Goal: Task Accomplishment & Management: Use online tool/utility

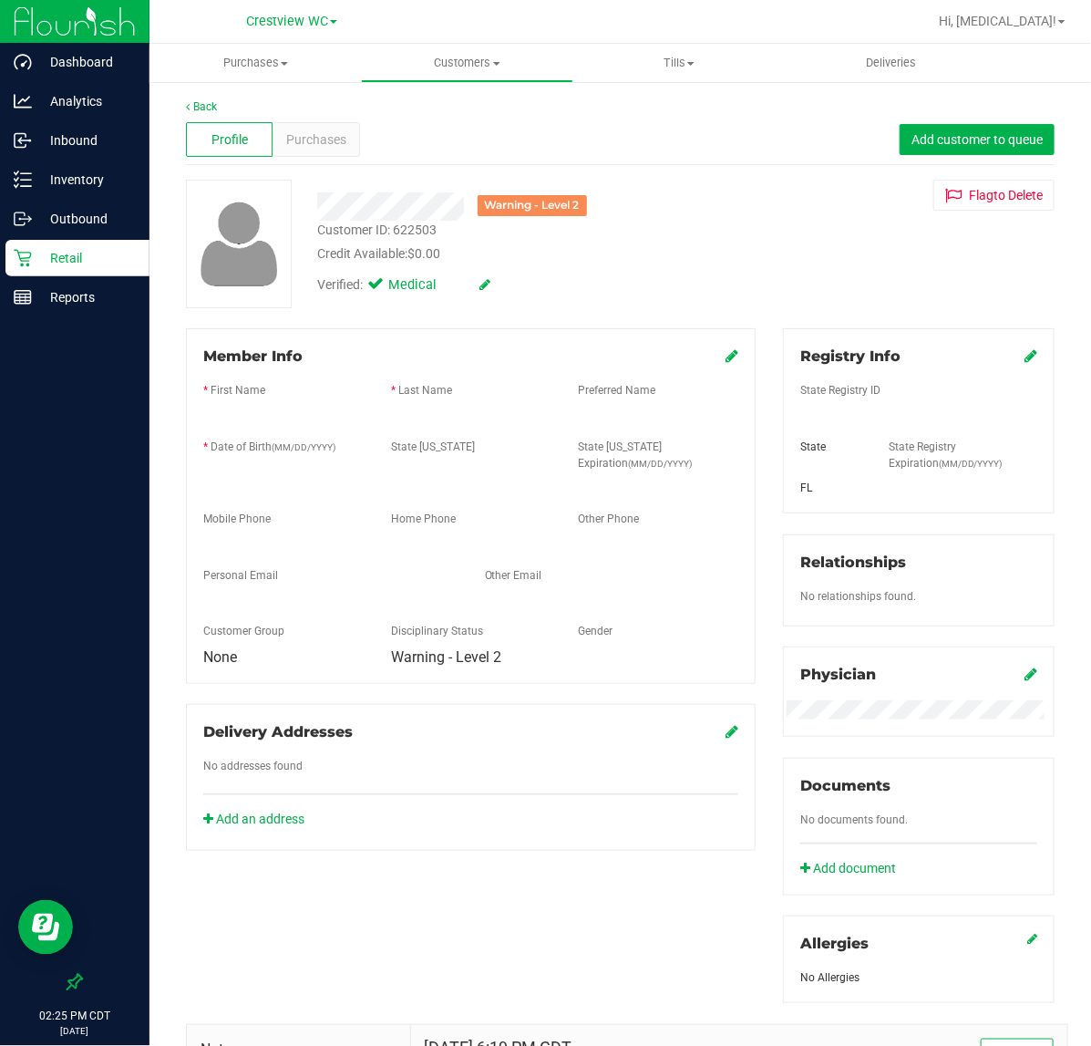
scroll to position [274, 0]
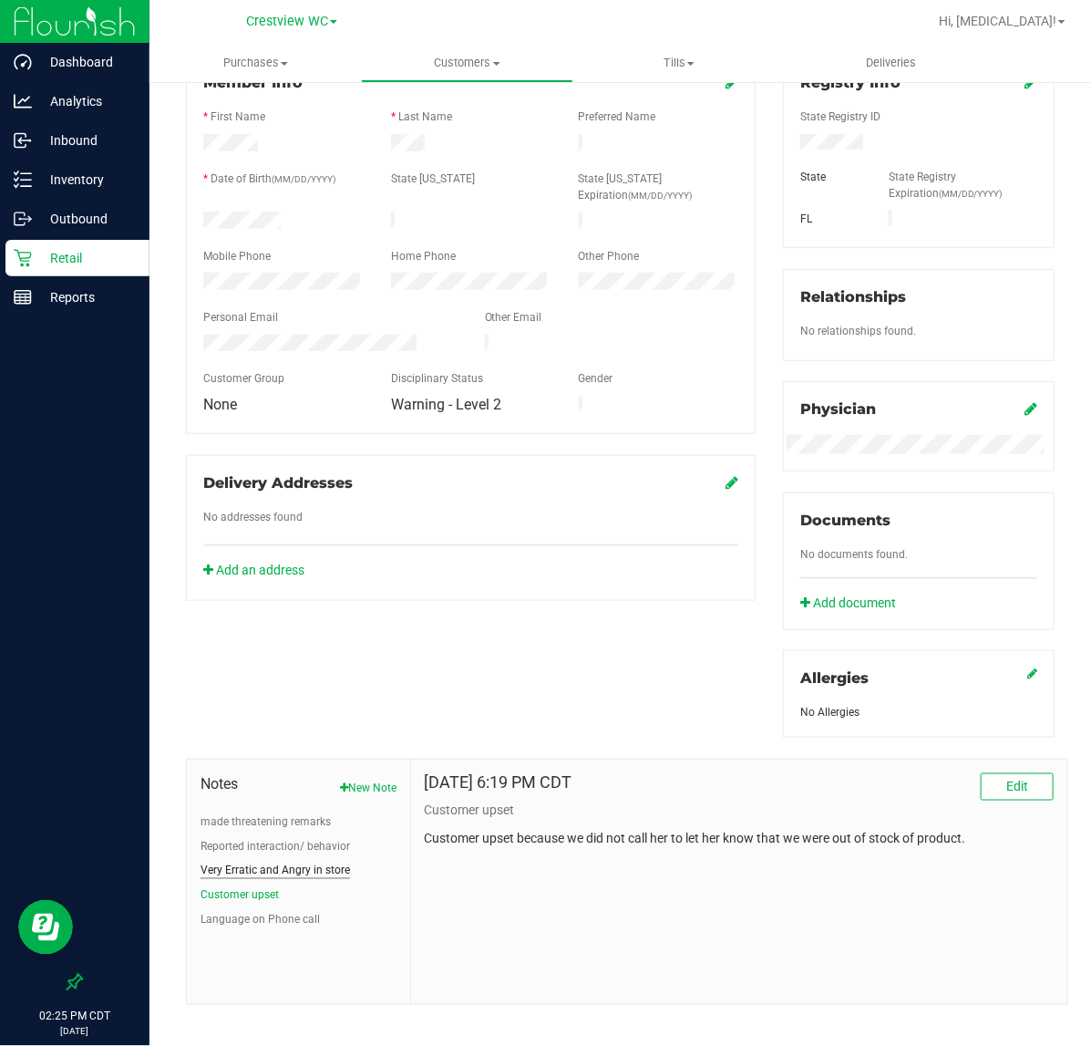
click at [294, 868] on button "Very Erratic and Angry in store" at bounding box center [276, 871] width 150 height 16
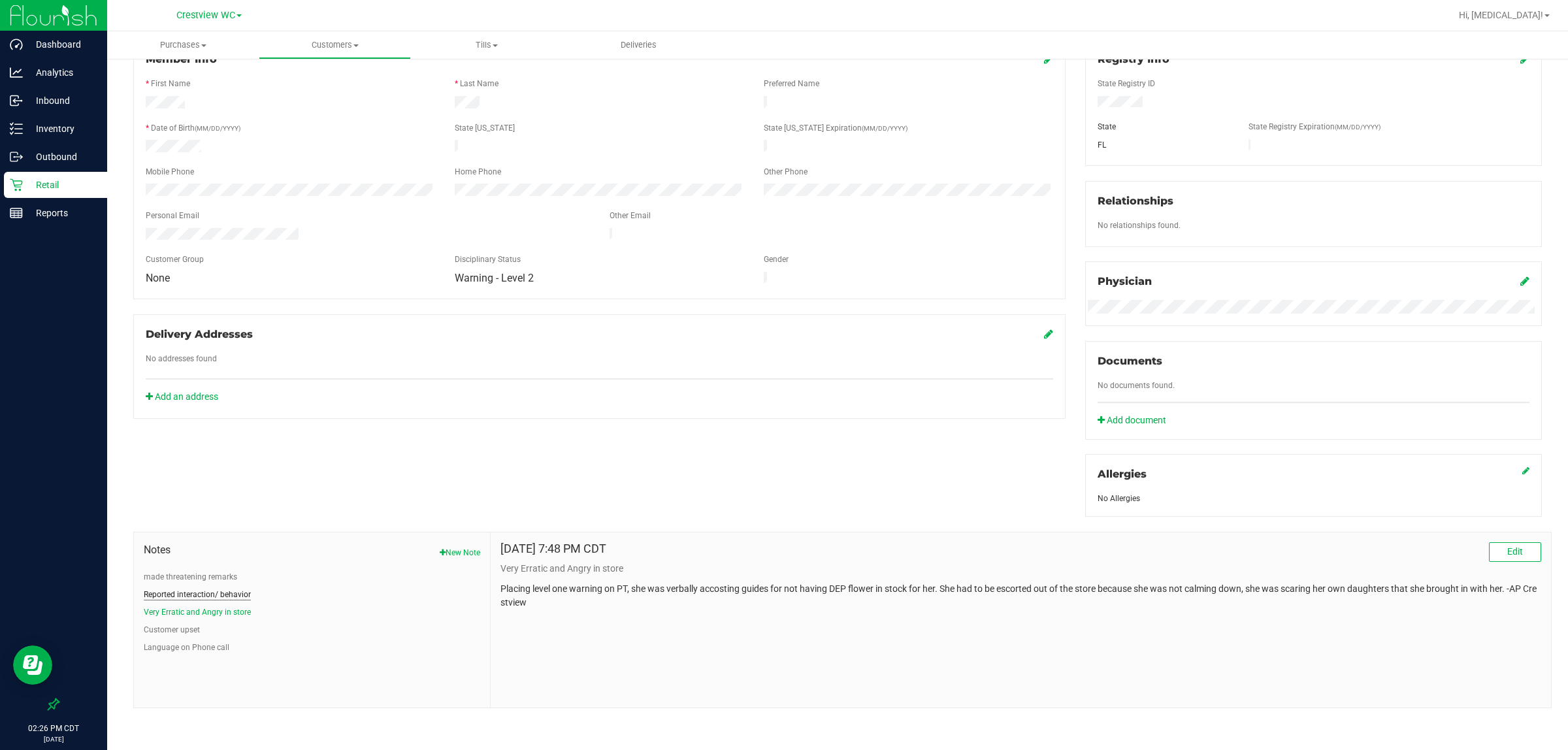
click at [191, 596] on button "Reported interaction/ behavior" at bounding box center [198, 595] width 107 height 11
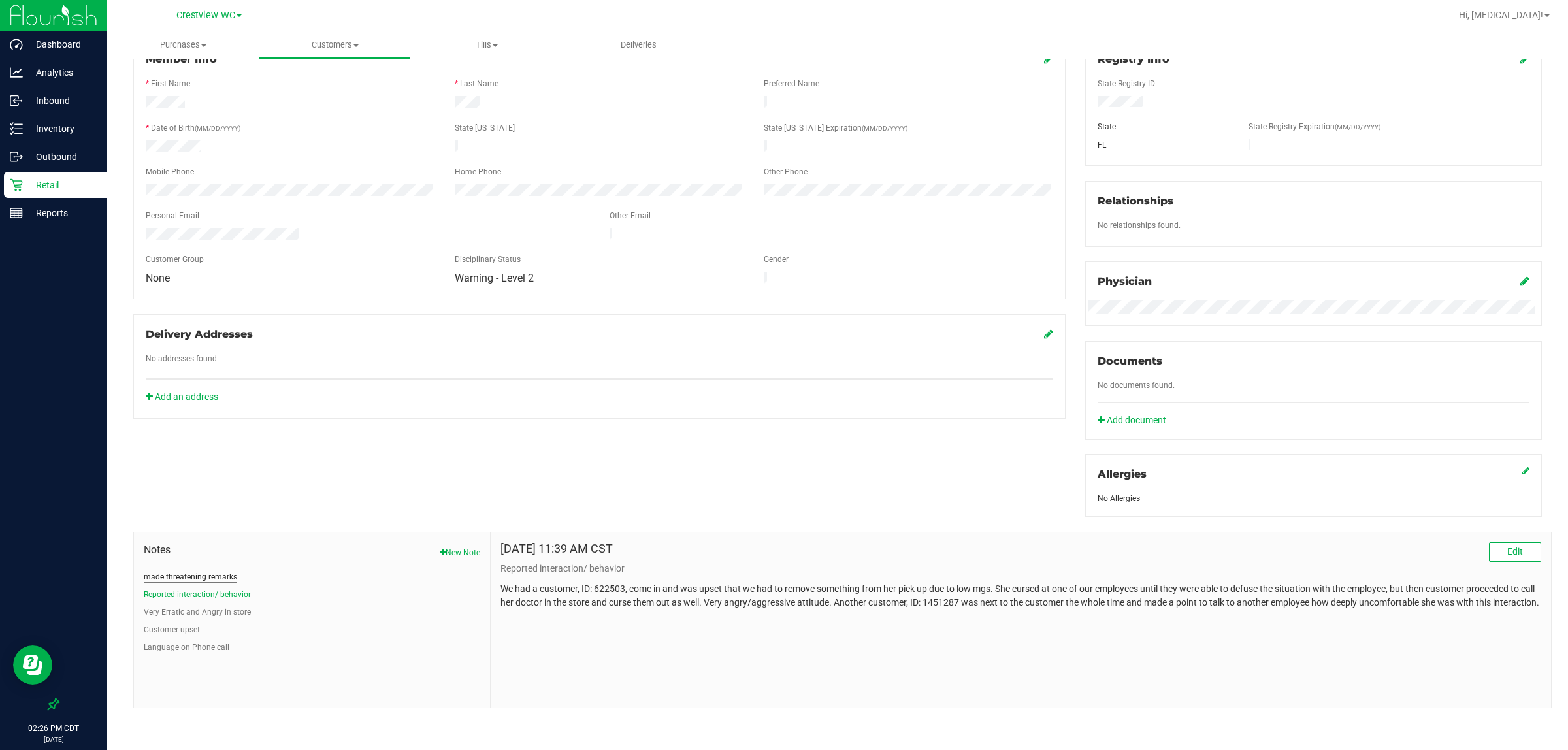
click at [206, 574] on button "made threatening remarks" at bounding box center [191, 577] width 93 height 11
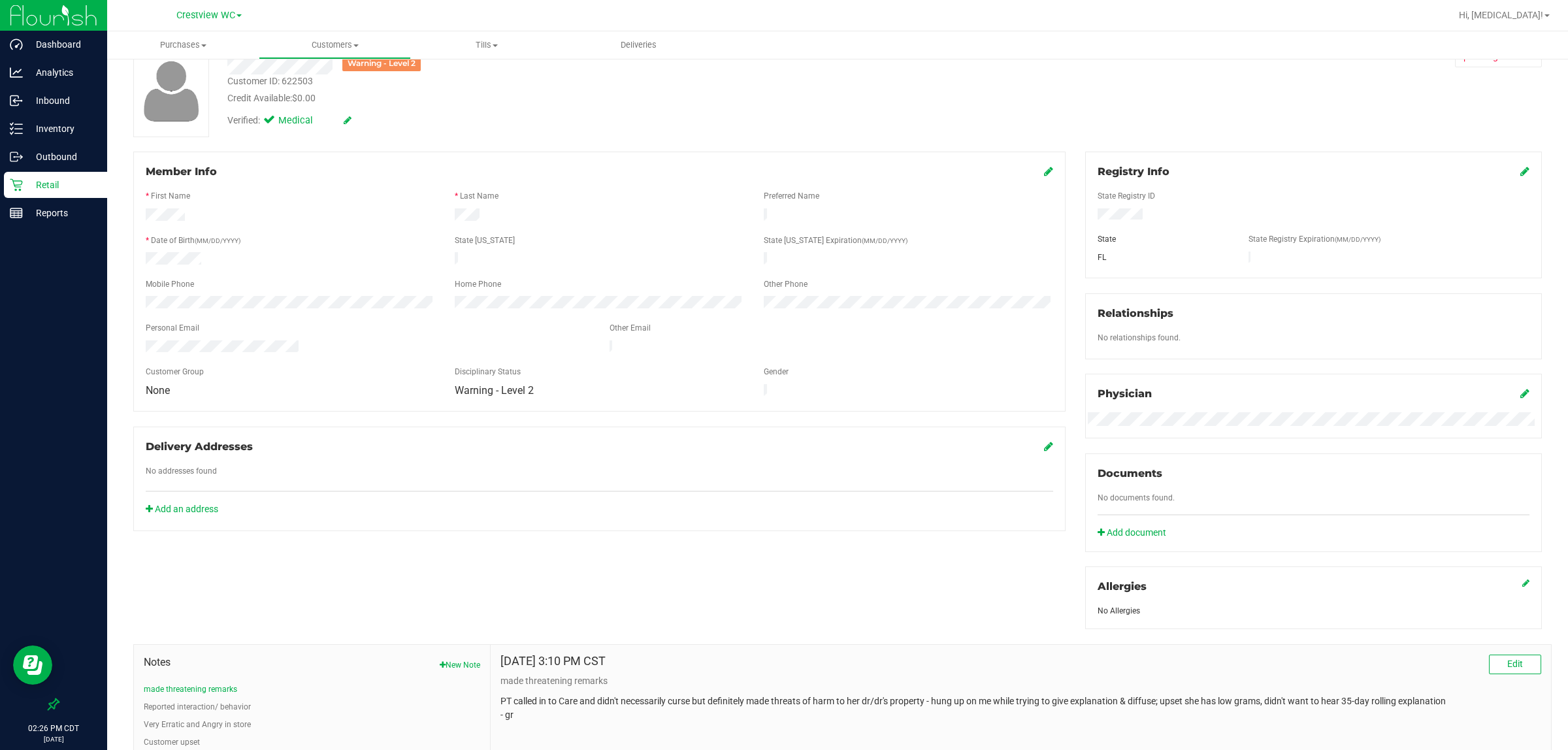
scroll to position [0, 0]
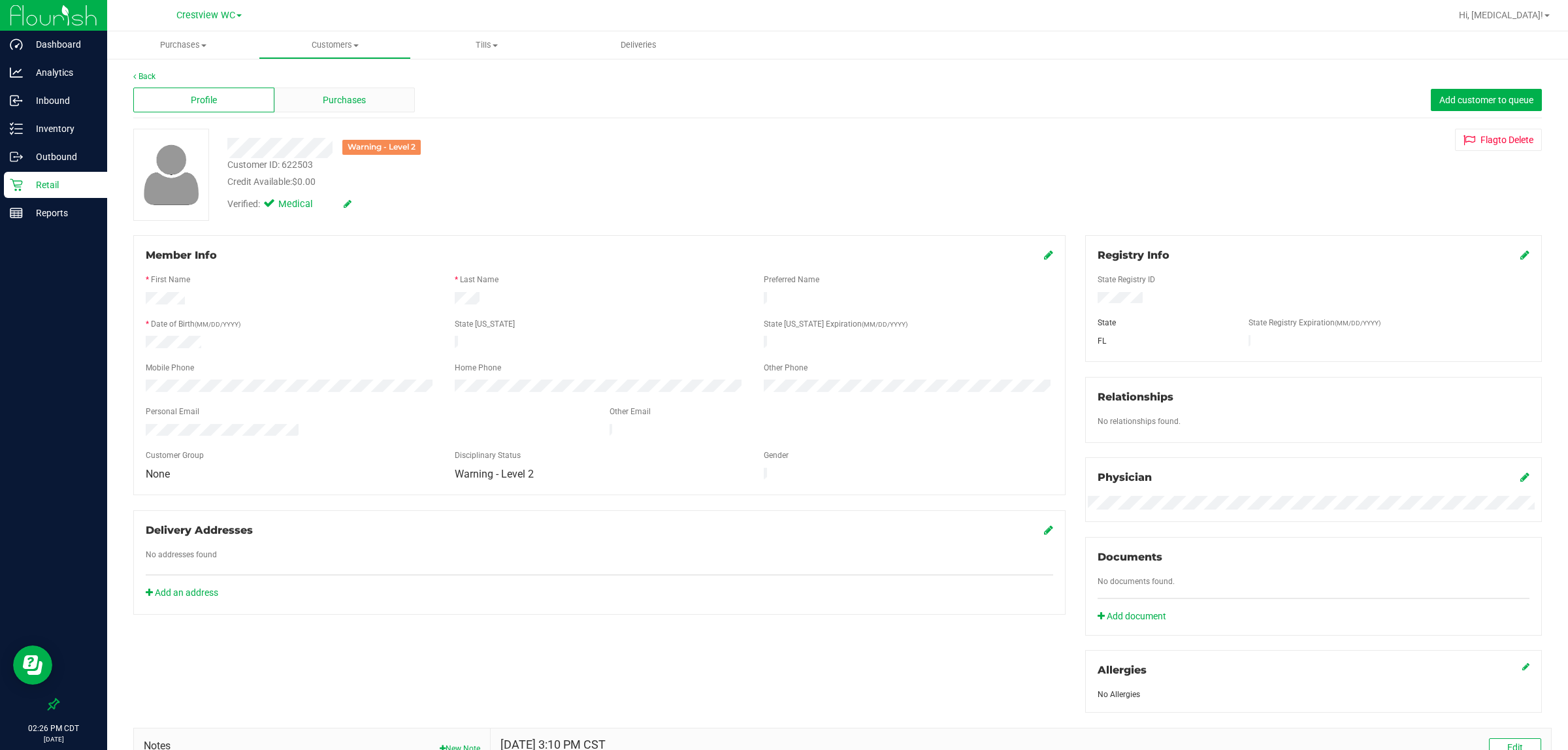
click at [331, 102] on span "Purchases" at bounding box center [344, 100] width 43 height 14
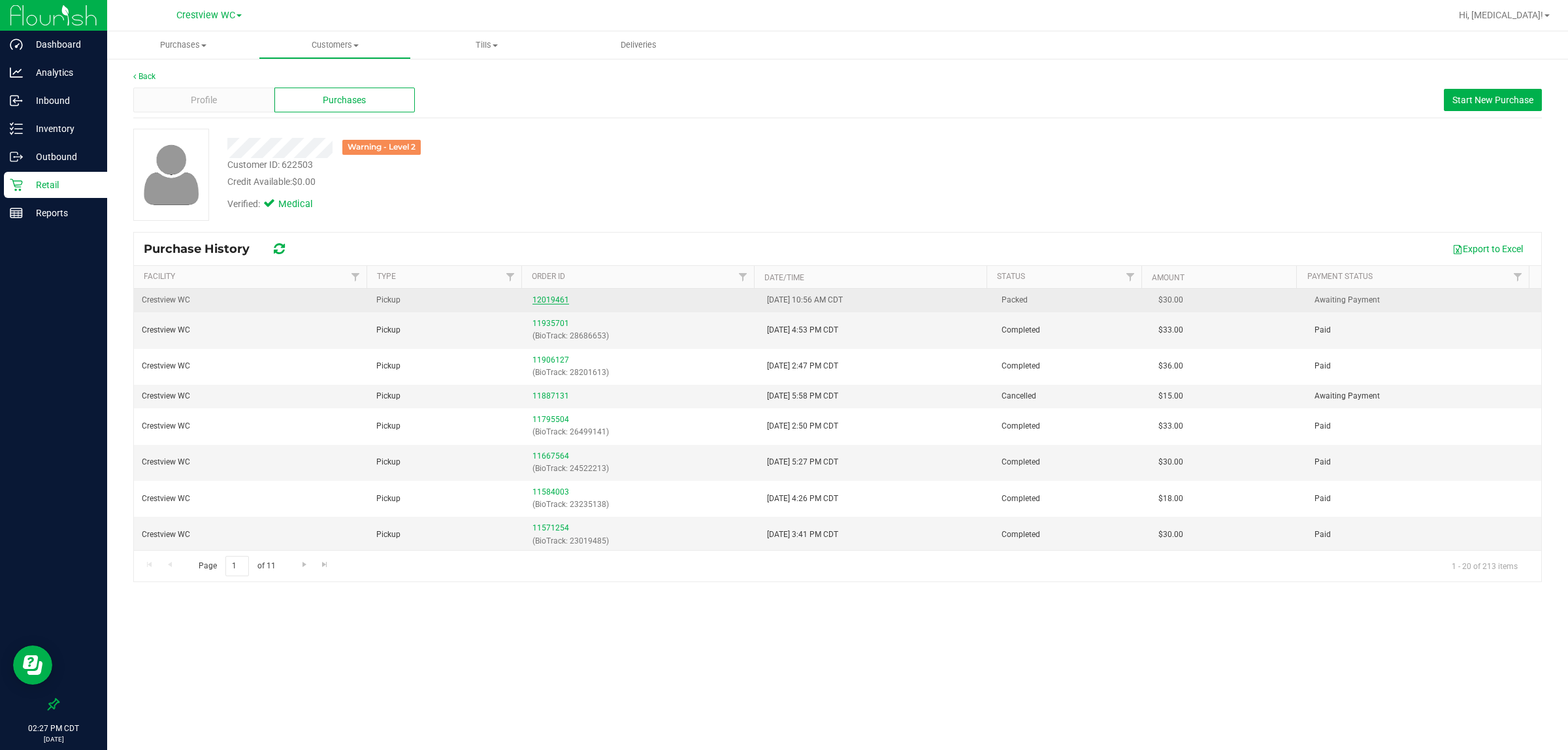
click at [548, 301] on link "12019461" at bounding box center [550, 299] width 37 height 9
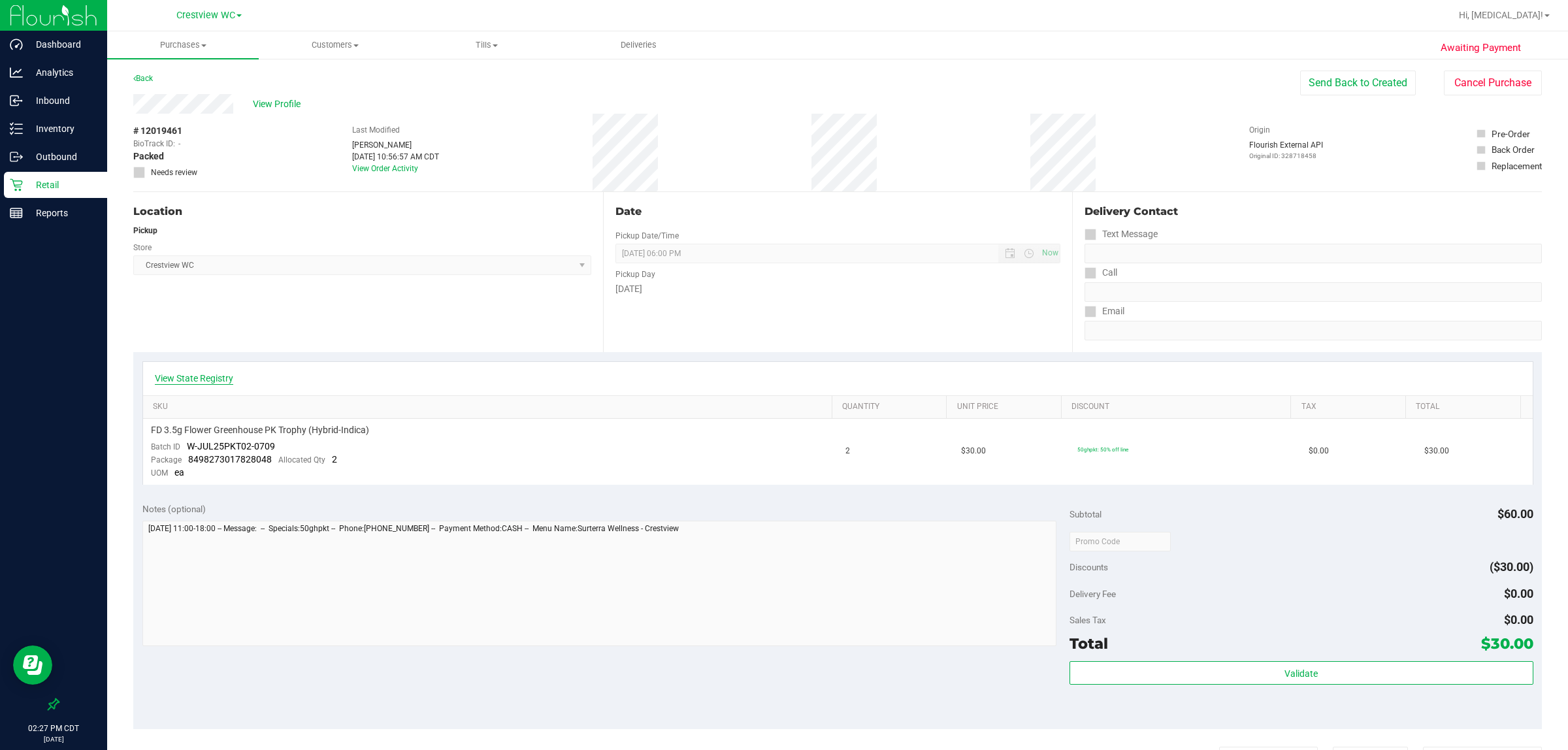
click at [213, 377] on link "View State Registry" at bounding box center [193, 378] width 78 height 13
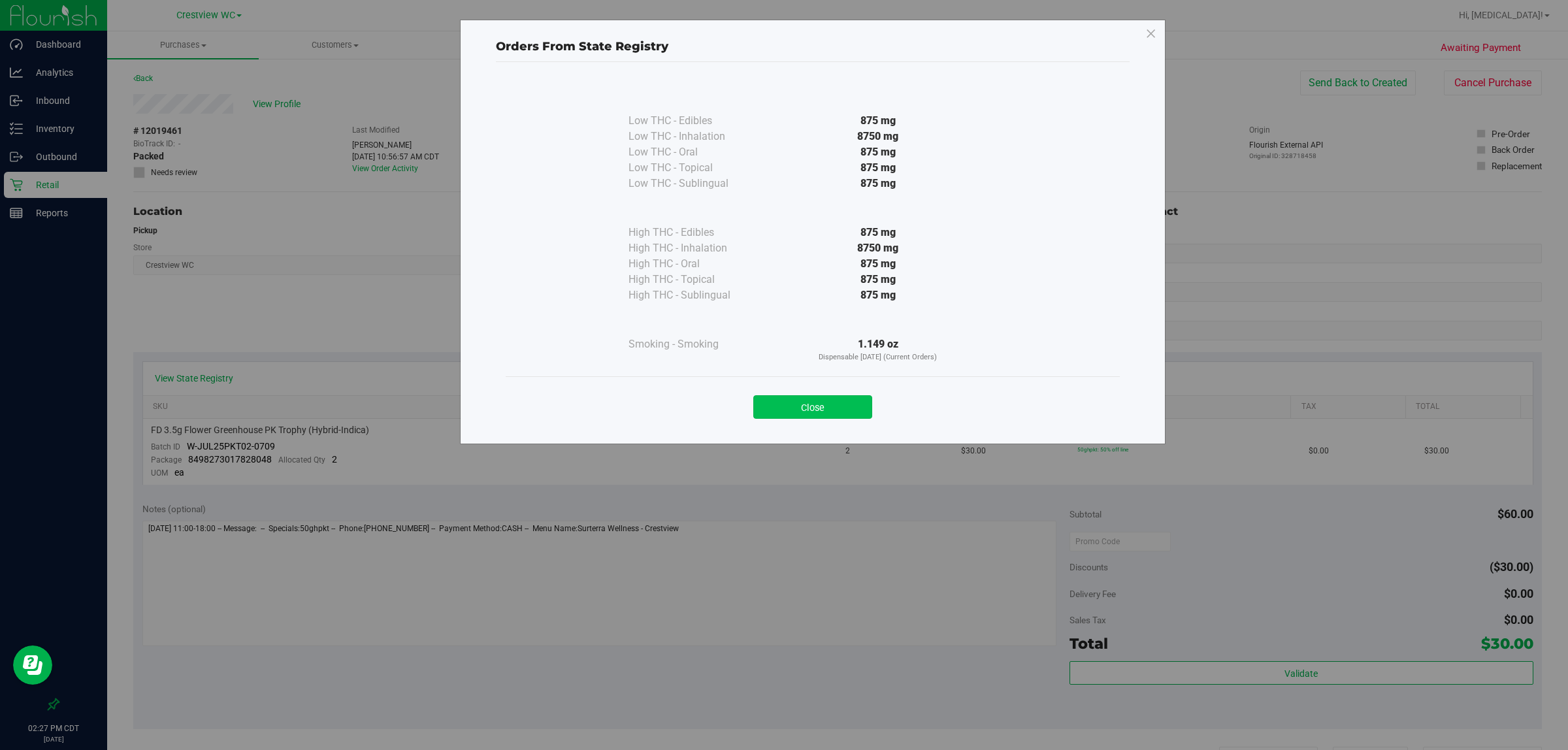
click at [782, 404] on button "Close" at bounding box center [813, 407] width 119 height 24
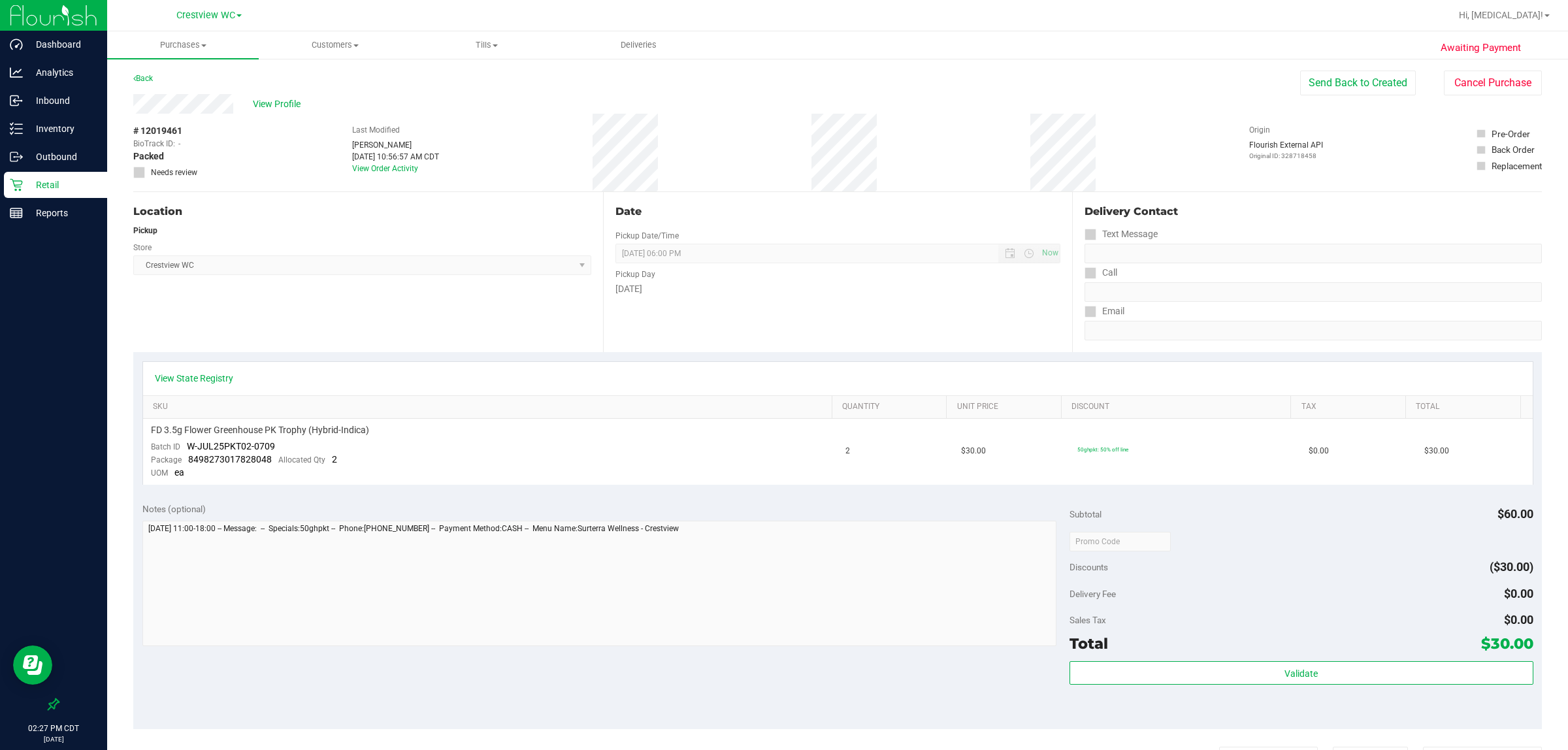
click at [537, 323] on div "Location Pickup Store Crestview WC Select Store [PERSON_NAME][GEOGRAPHIC_DATA] …" at bounding box center [368, 271] width 470 height 160
click at [44, 183] on p "Retail" at bounding box center [62, 185] width 78 height 16
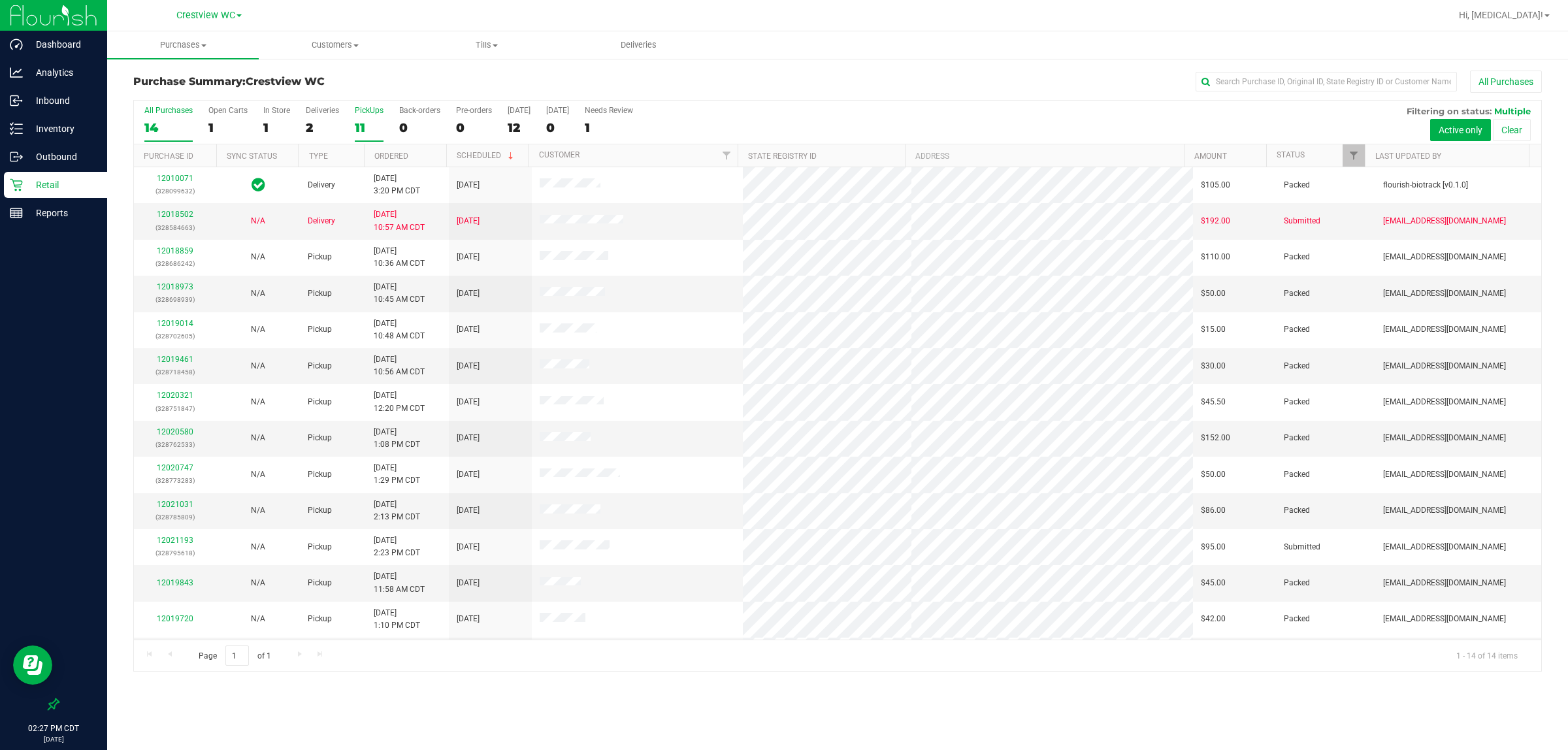
click at [365, 125] on div "11" at bounding box center [369, 128] width 29 height 15
click at [0, 0] on input "PickUps 11" at bounding box center [0, 0] width 0 height 0
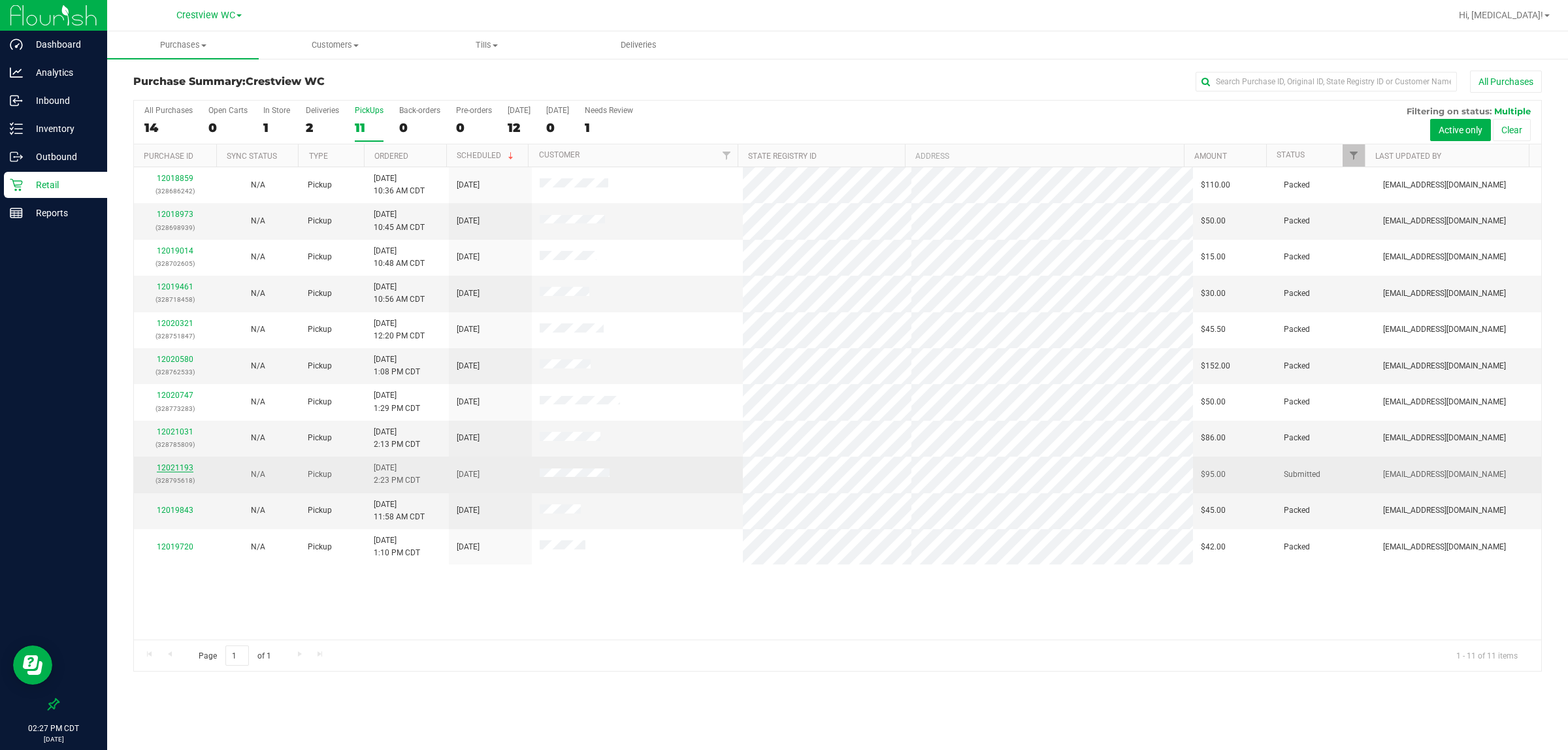
click at [170, 472] on link "12021193" at bounding box center [175, 467] width 37 height 9
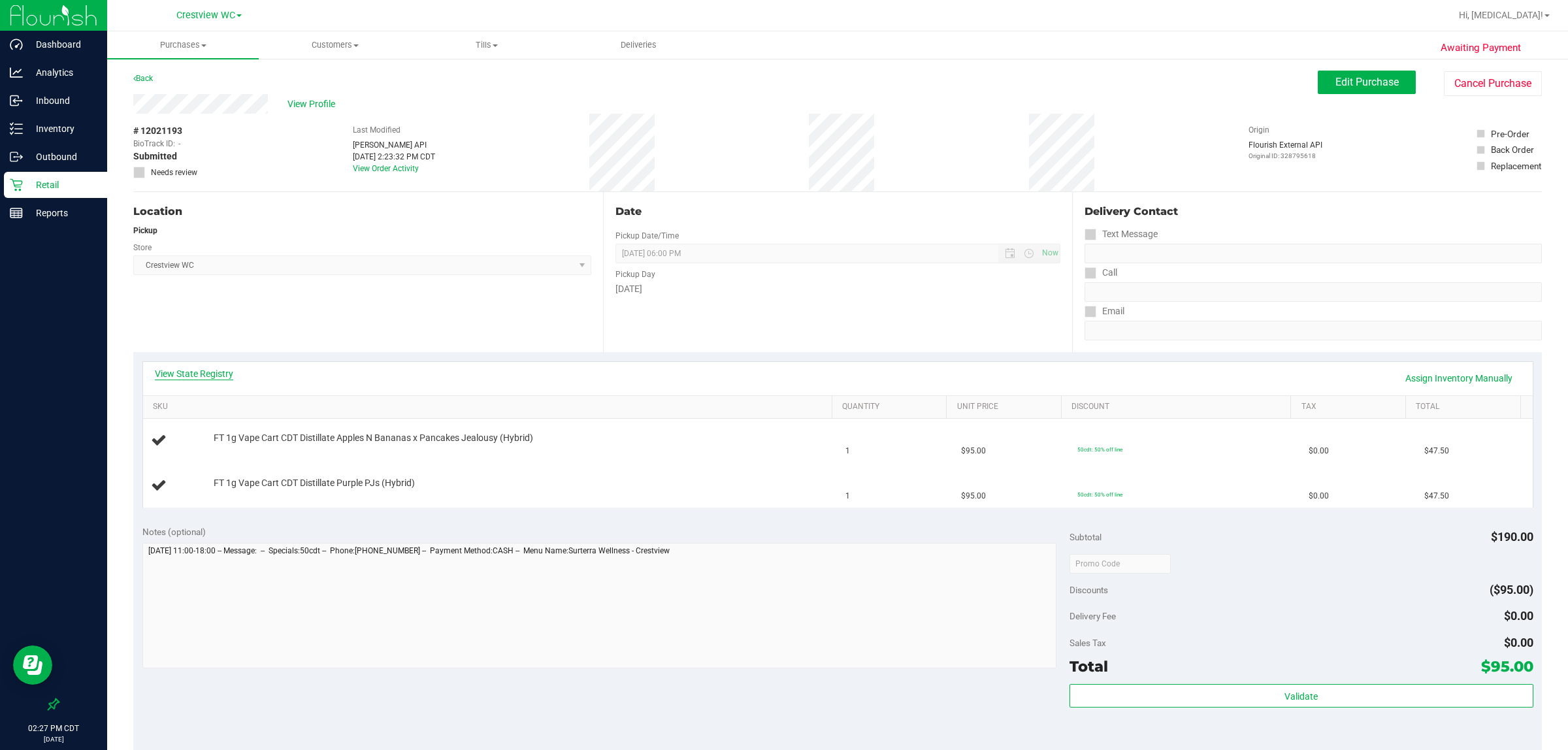
click at [203, 375] on link "View State Registry" at bounding box center [193, 373] width 78 height 13
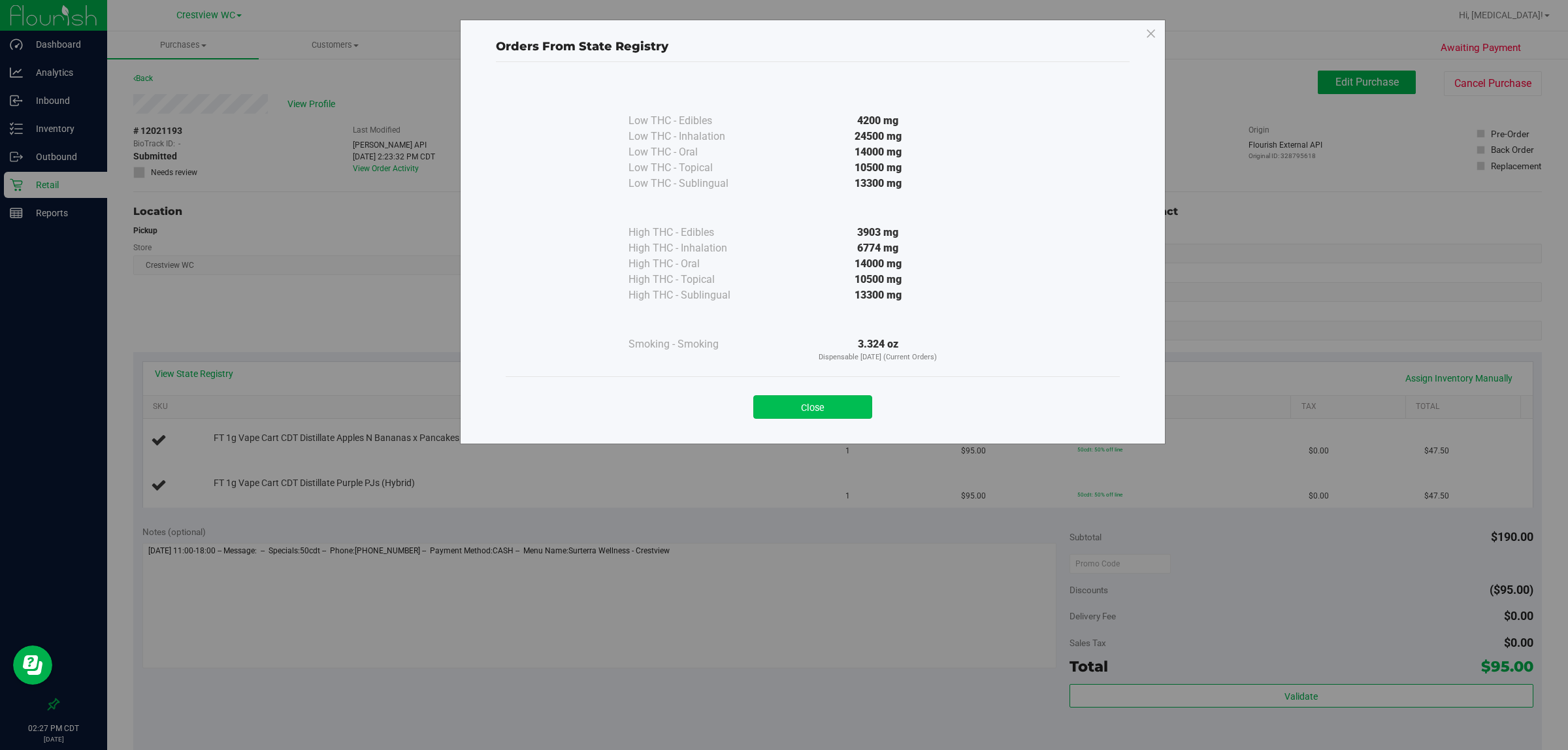
click at [782, 410] on button "Close" at bounding box center [813, 407] width 119 height 24
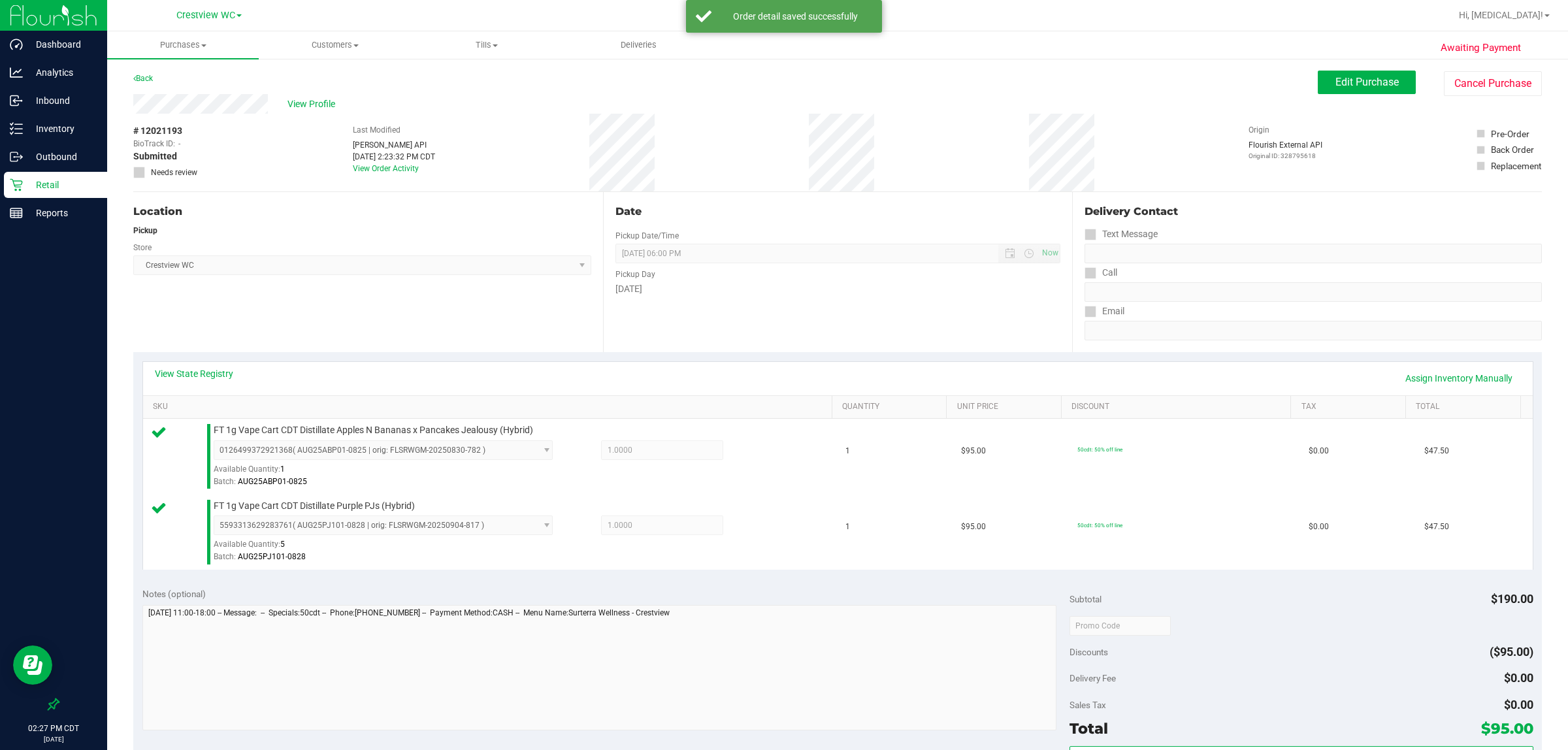
scroll to position [263, 0]
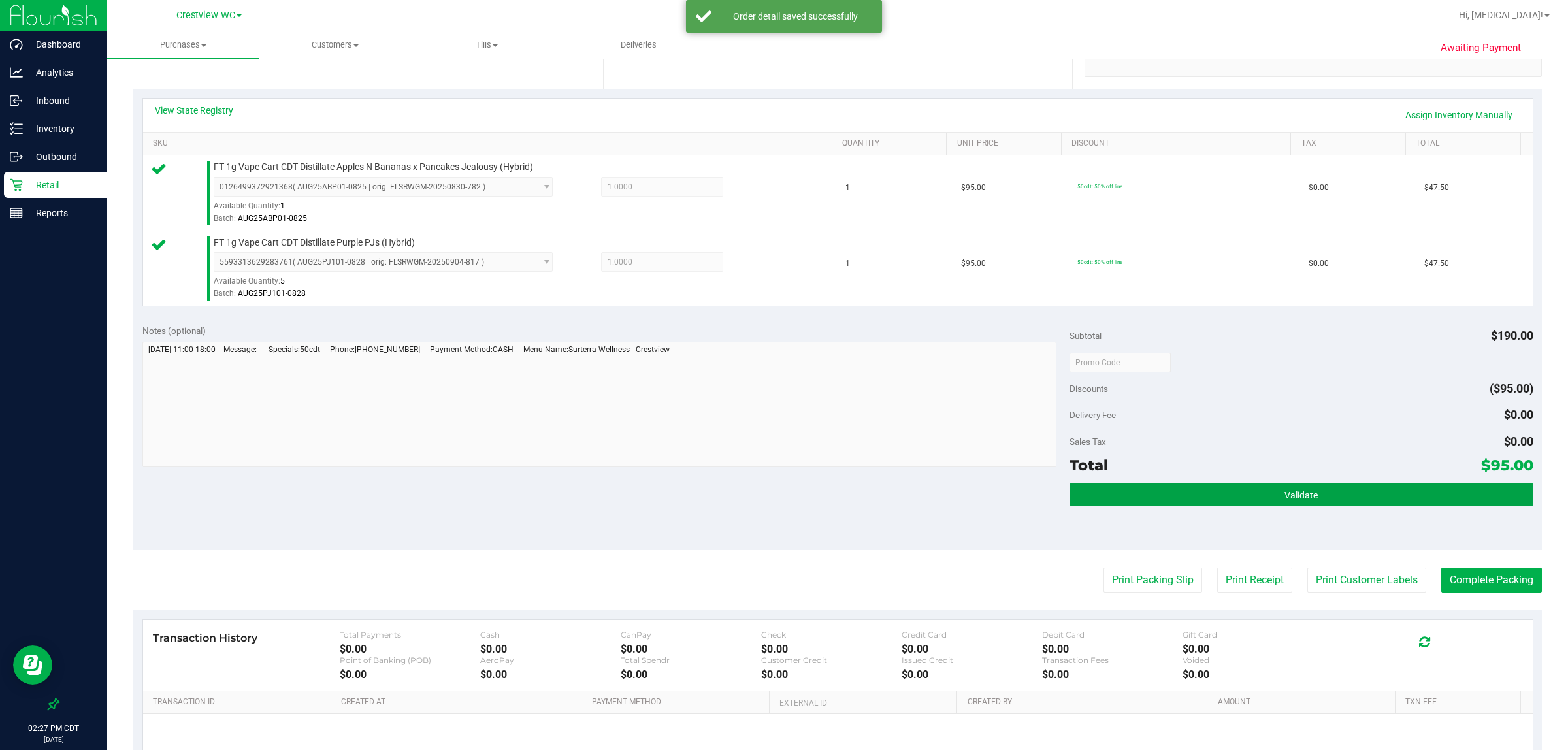
click at [782, 506] on button "Validate" at bounding box center [1301, 494] width 464 height 24
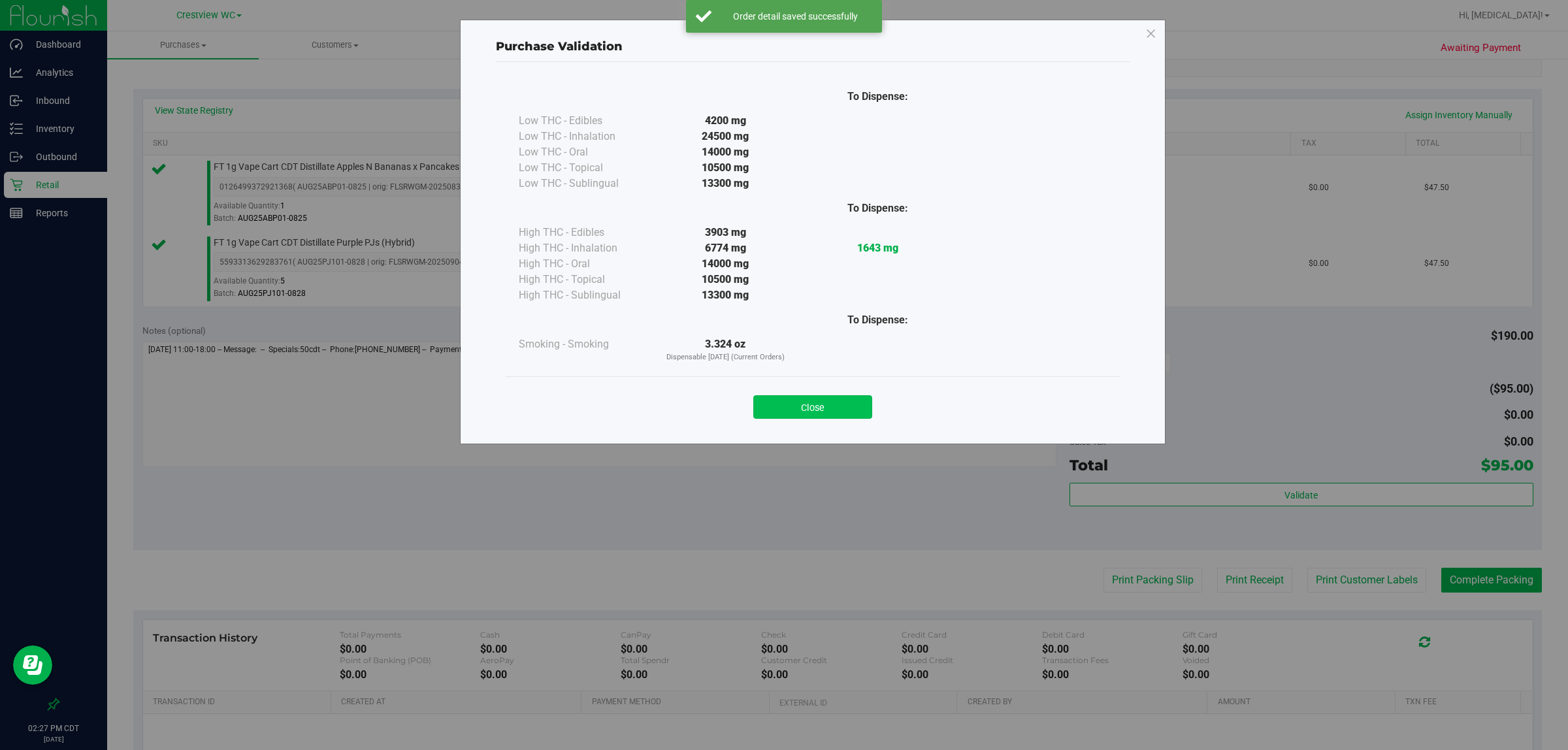
click at [782, 415] on button "Close" at bounding box center [813, 407] width 119 height 24
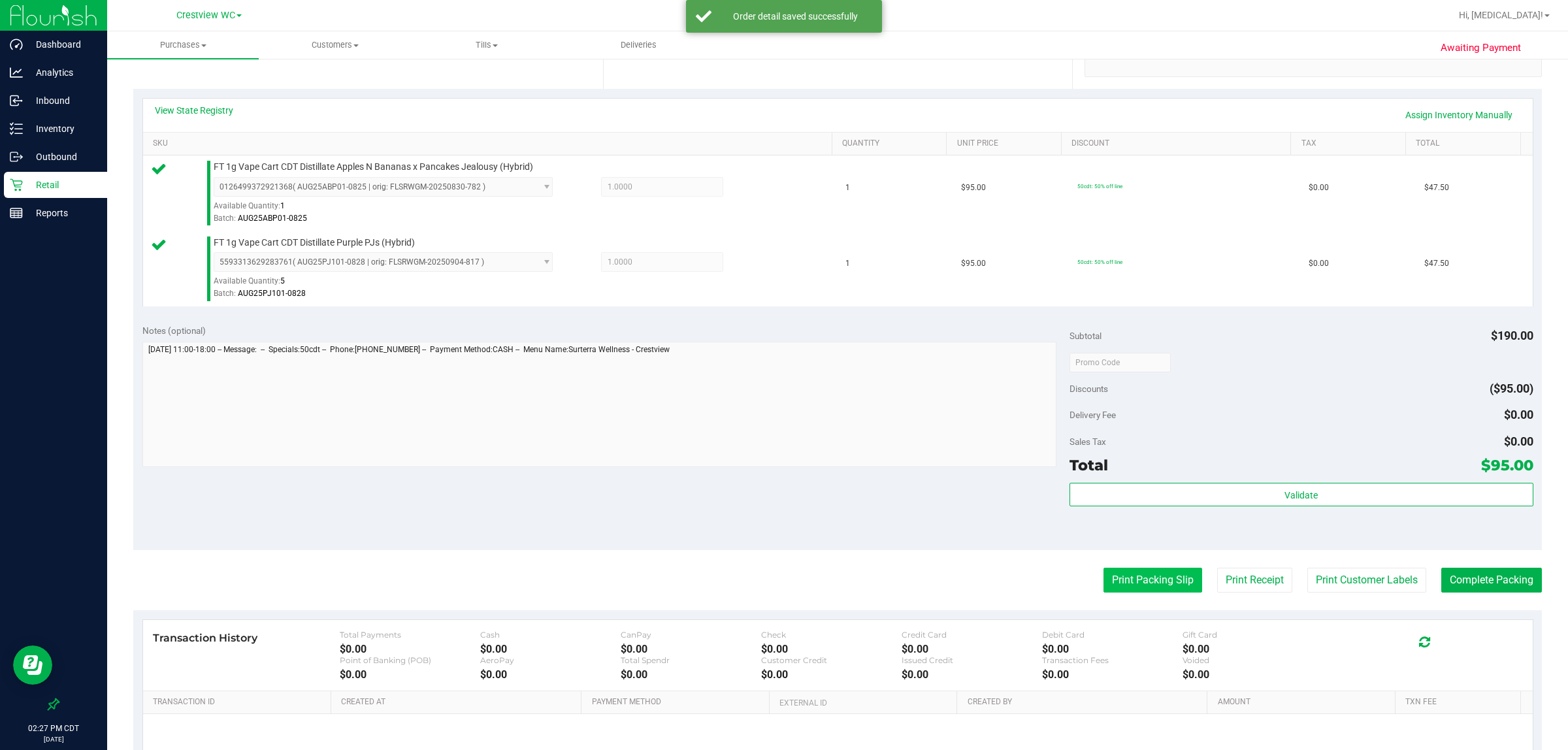
click at [782, 582] on button "Print Packing Slip" at bounding box center [1153, 580] width 99 height 25
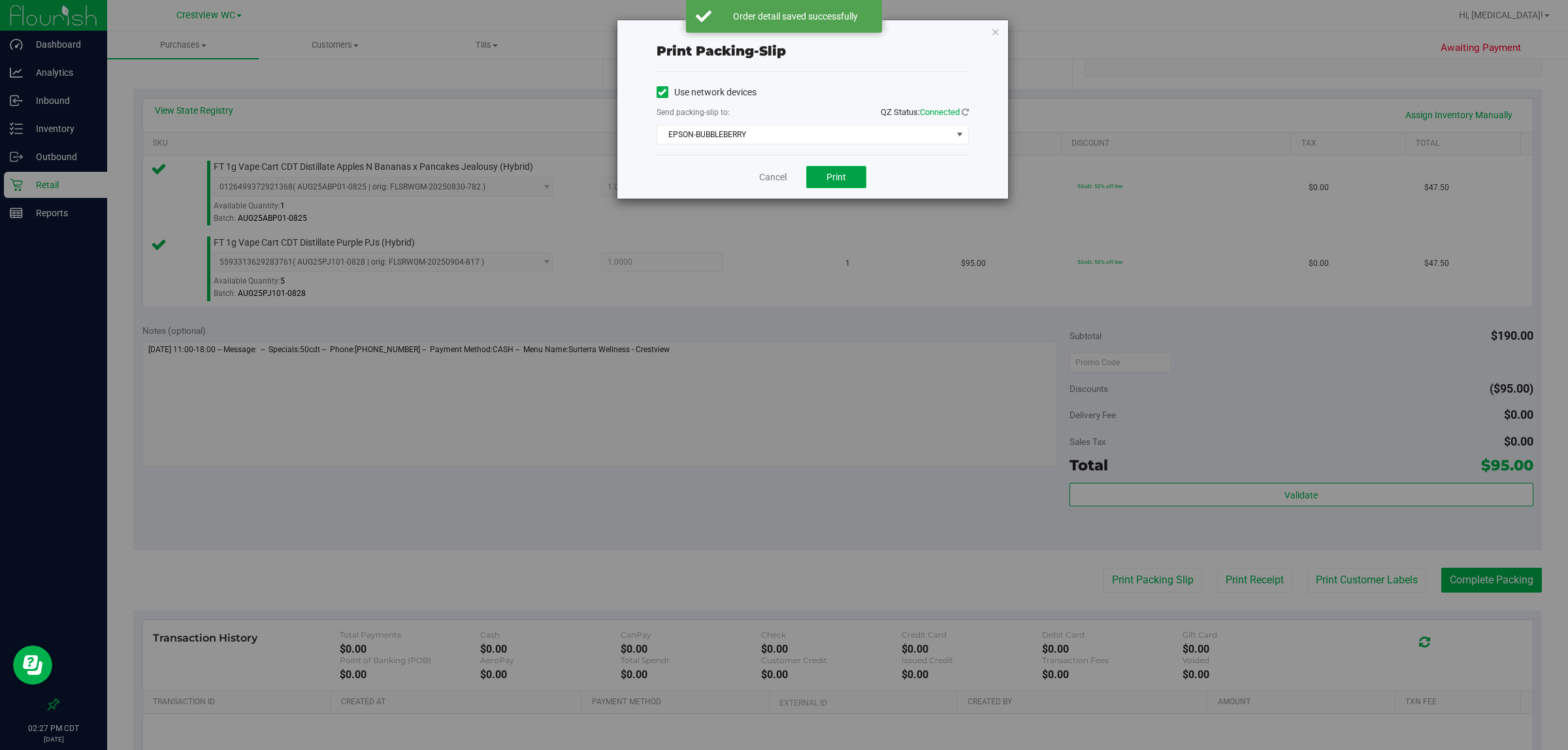
click at [782, 183] on button "Print" at bounding box center [836, 177] width 60 height 22
click at [779, 180] on link "Cancel" at bounding box center [773, 177] width 27 height 14
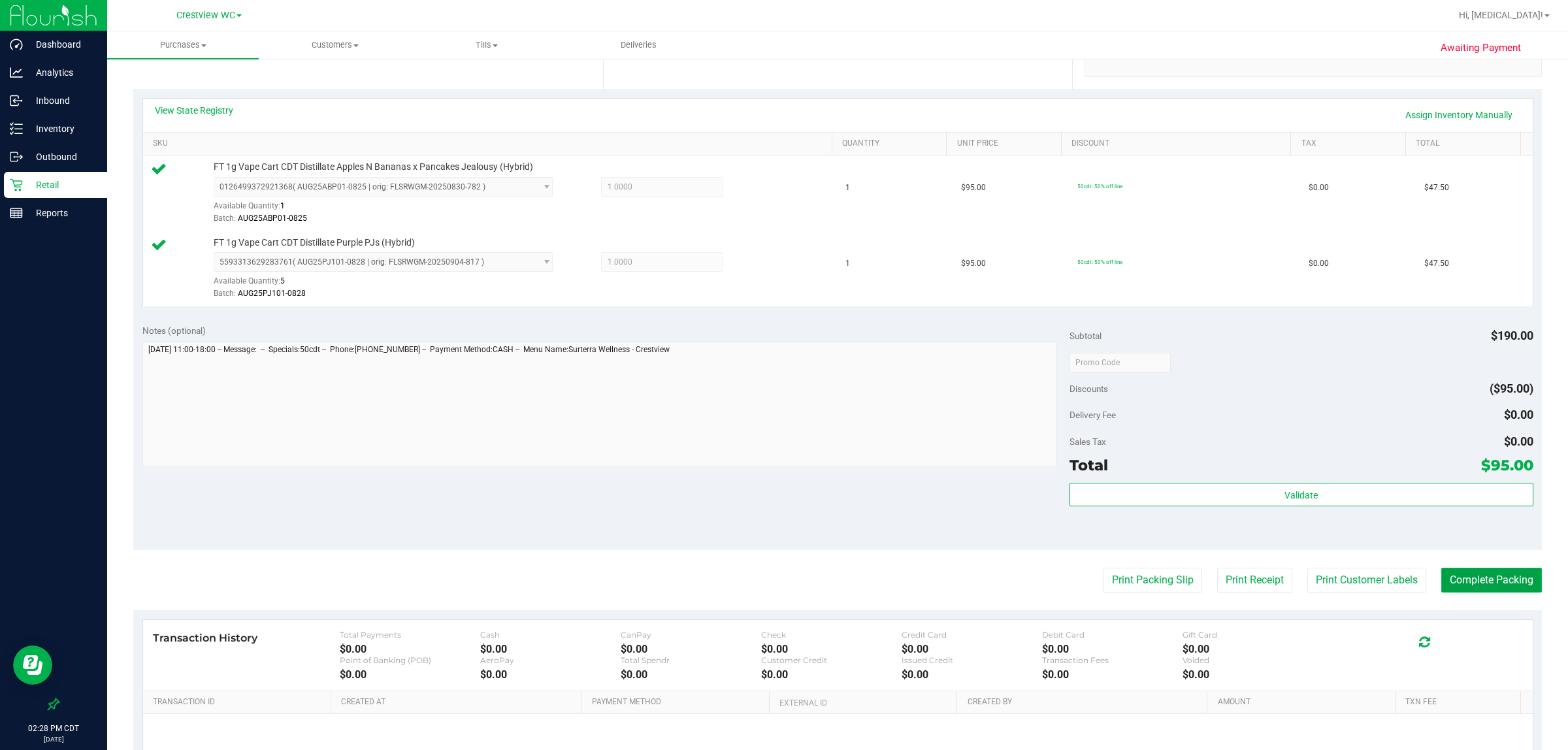
click at [782, 580] on button "Complete Packing" at bounding box center [1492, 580] width 100 height 25
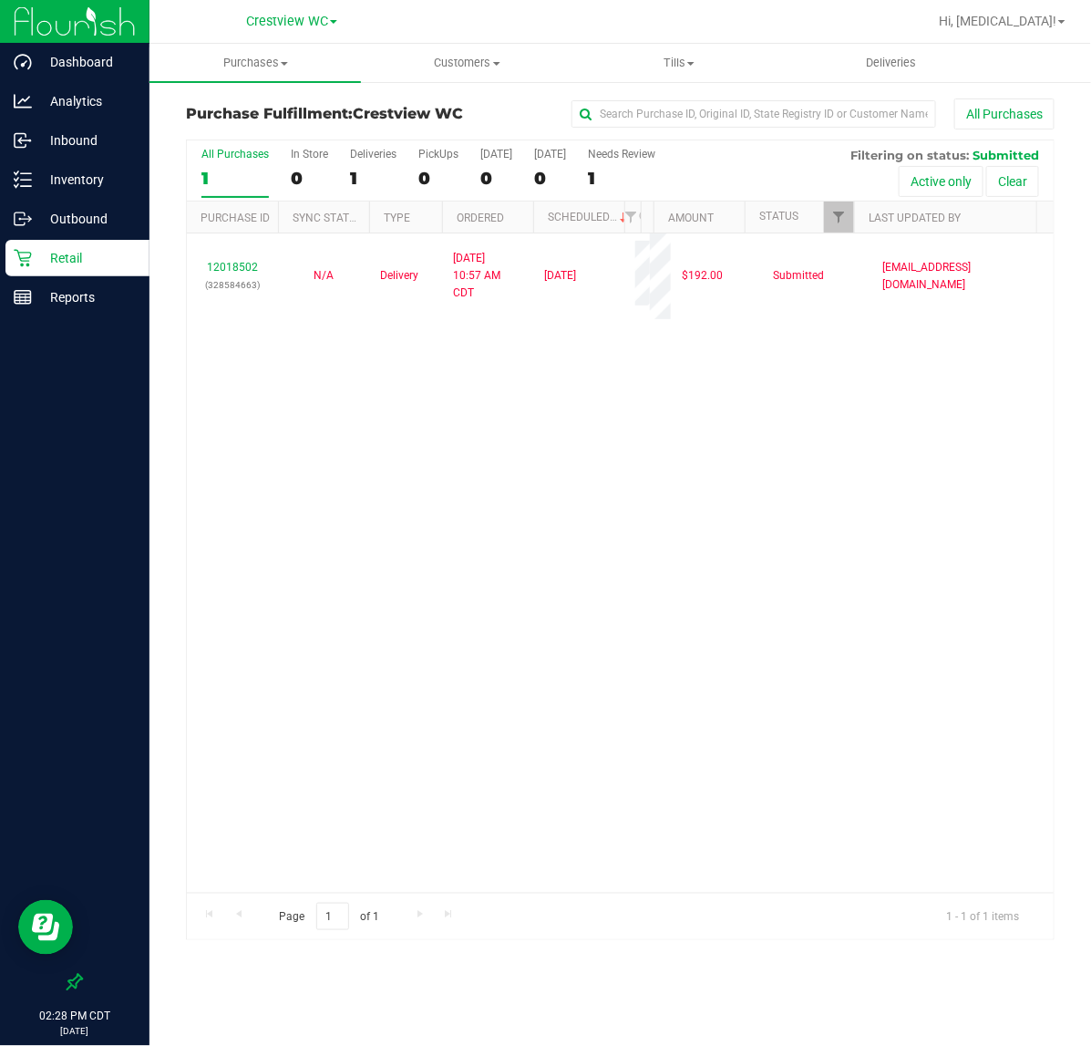
click at [279, 648] on div "12018502 (328584663) N/A Delivery [DATE] 10:57 AM CDT 10/2/2025 $192.00 Submitt…" at bounding box center [620, 562] width 867 height 659
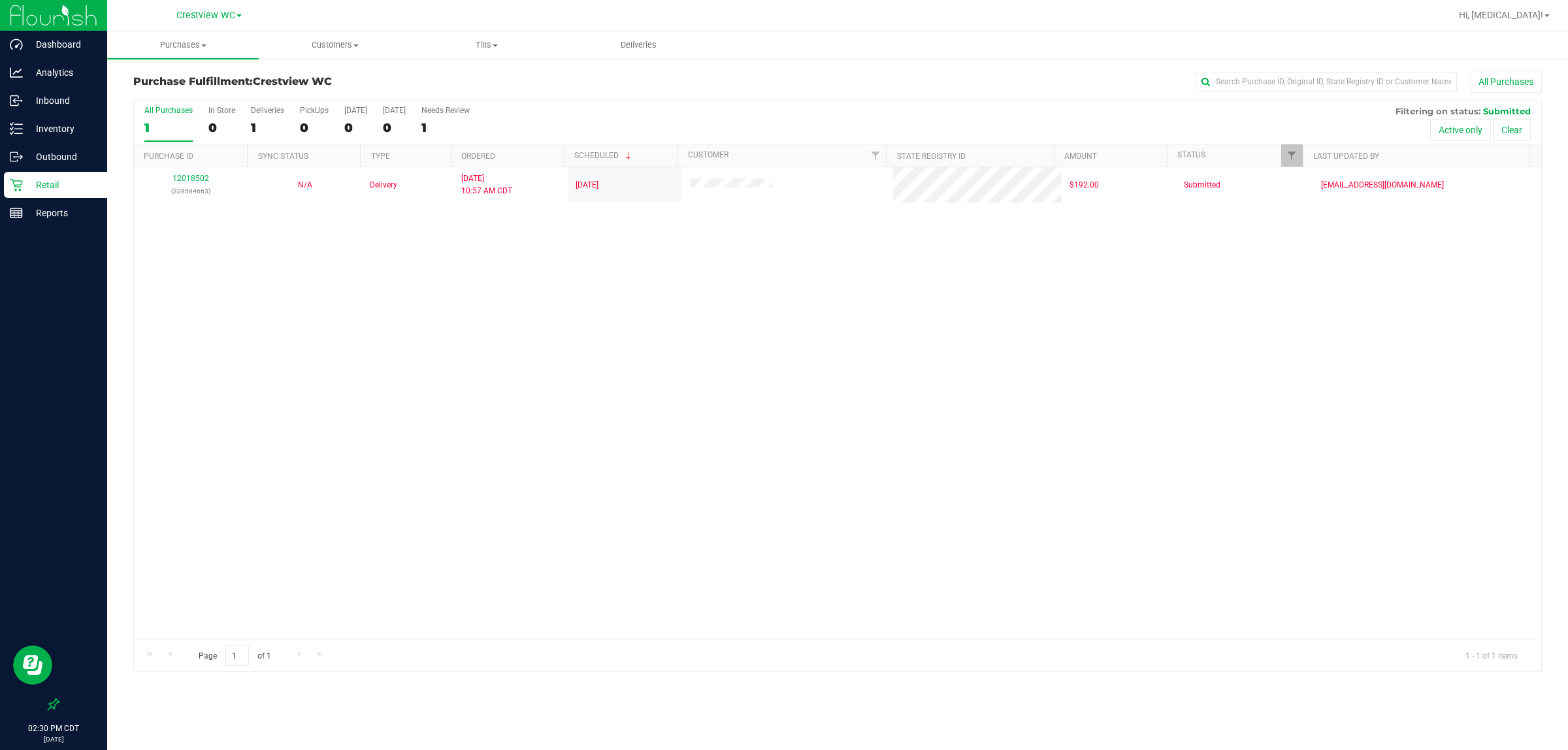
drag, startPoint x: 609, startPoint y: 328, endPoint x: 520, endPoint y: 263, distance: 110.2
click at [610, 325] on div "12018502 (328584663) N/A Delivery [DATE] 10:57 AM CDT 10/2/2025 $192.00 Submitt…" at bounding box center [838, 403] width 1407 height 472
click at [56, 187] on p "Retail" at bounding box center [62, 185] width 78 height 16
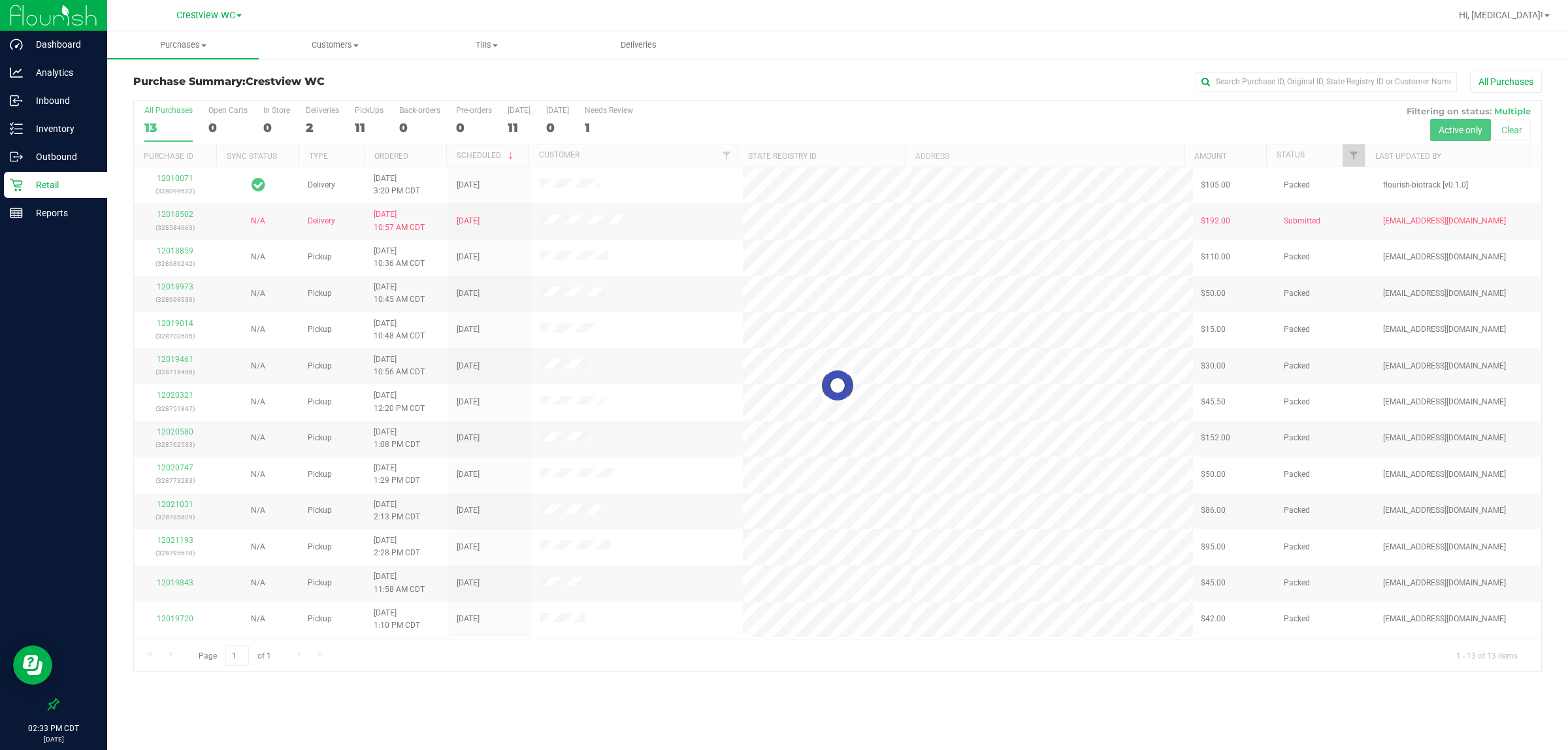
click at [363, 117] on div at bounding box center [838, 385] width 1407 height 570
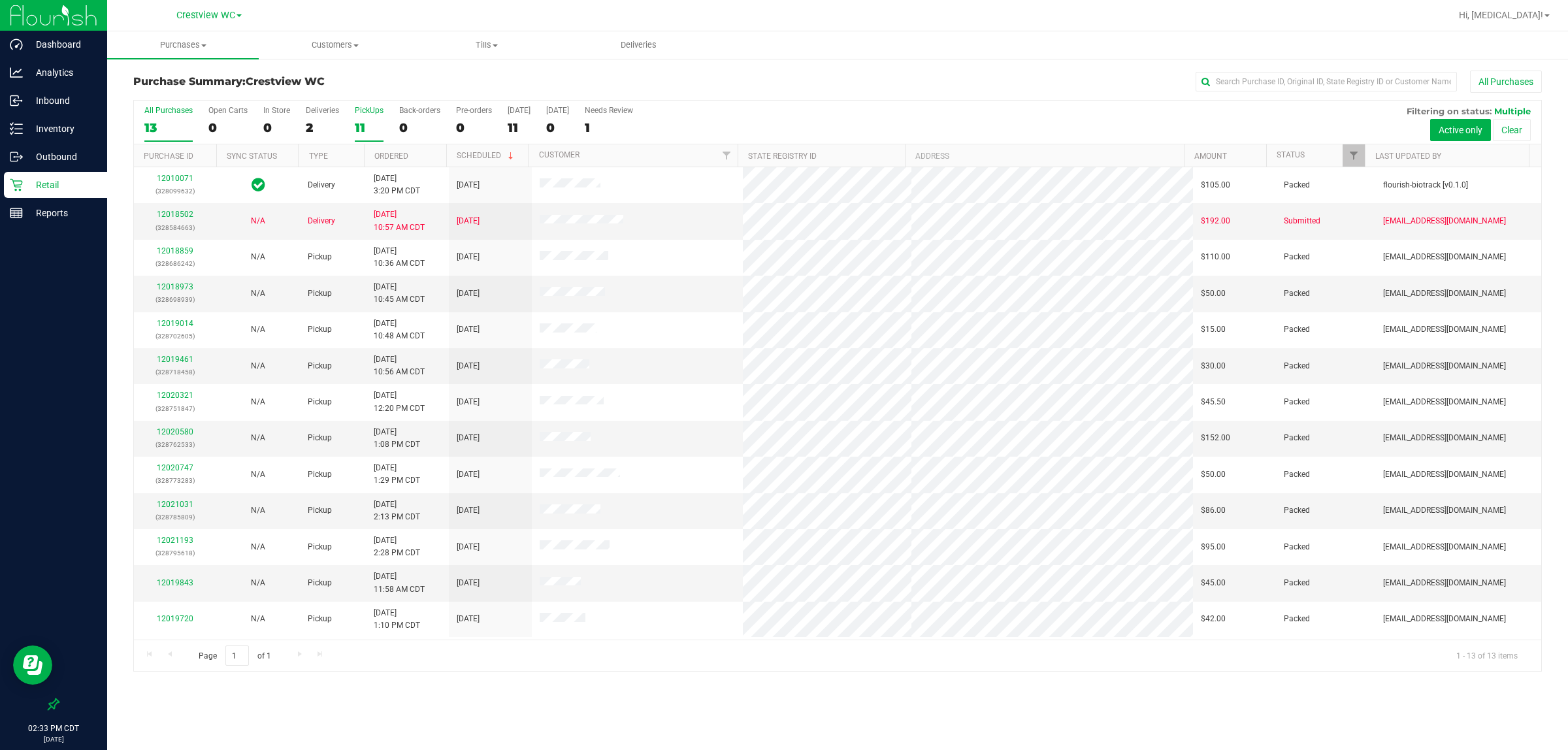
click at [363, 125] on div "11" at bounding box center [369, 128] width 29 height 15
click at [0, 0] on input "PickUps 11" at bounding box center [0, 0] width 0 height 0
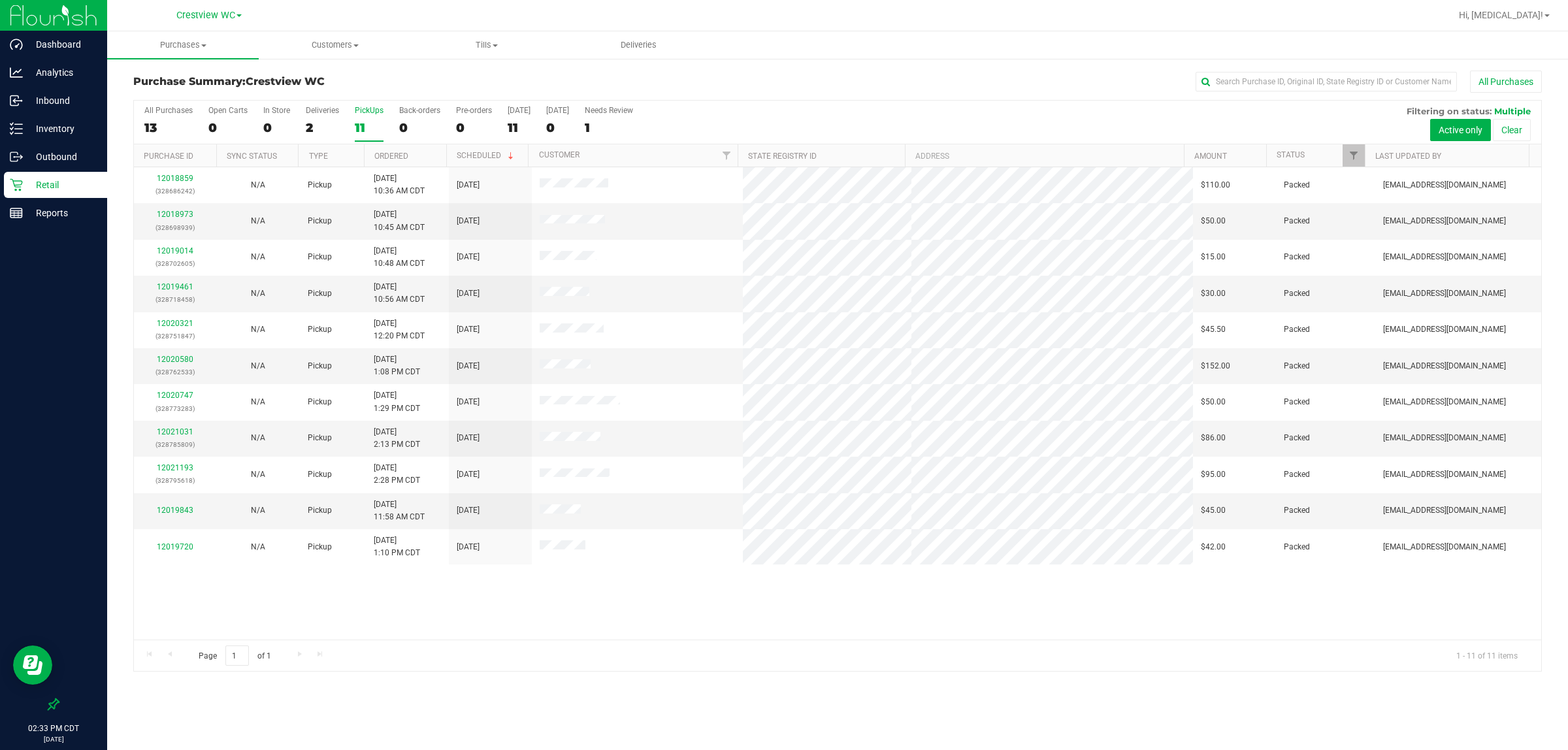
click at [478, 615] on div "12018859 (328686242) N/A Pickup [DATE] 10:36 AM CDT 9/28/2025 $110.00 Packed [E…" at bounding box center [838, 403] width 1407 height 472
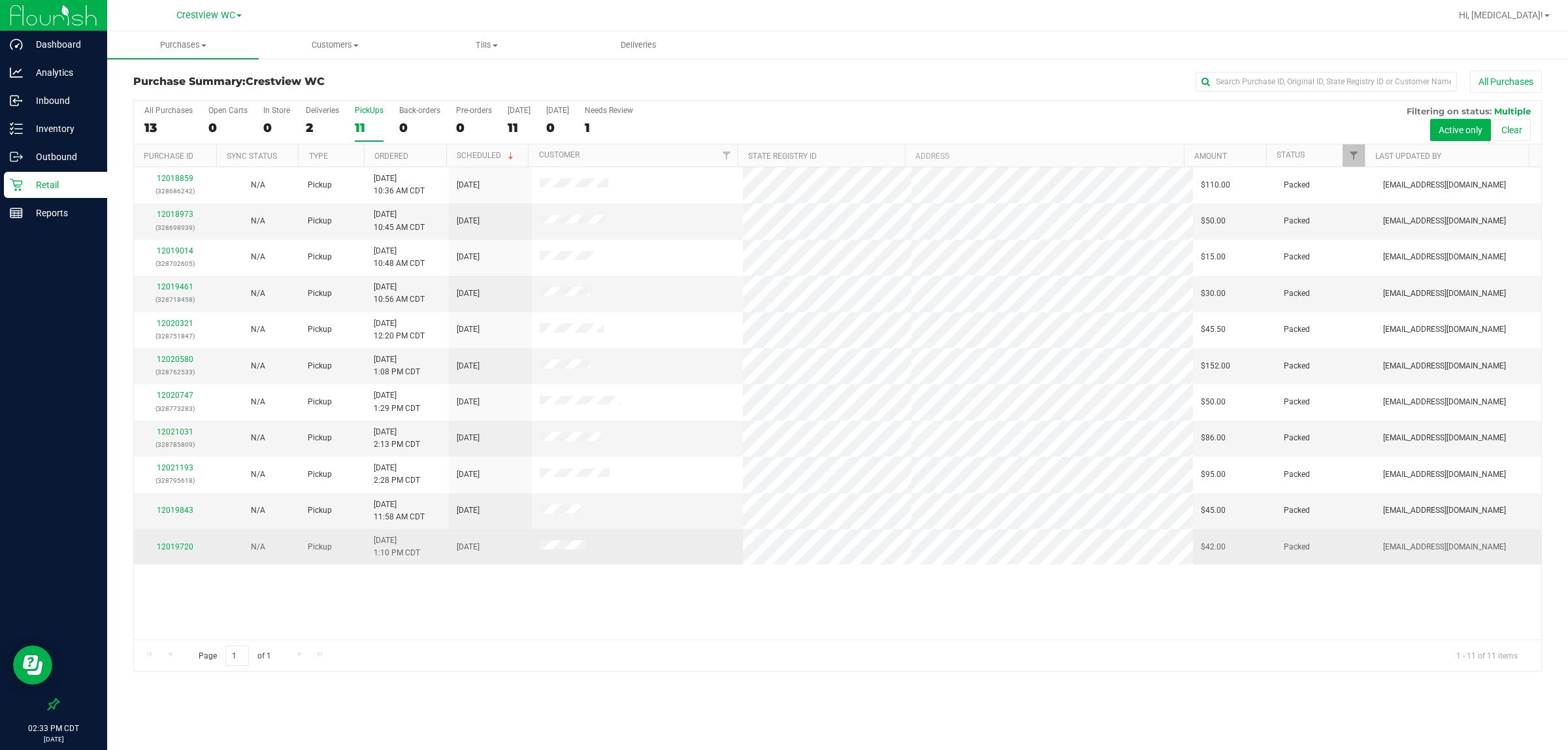
click at [550, 544] on span at bounding box center [563, 547] width 46 height 13
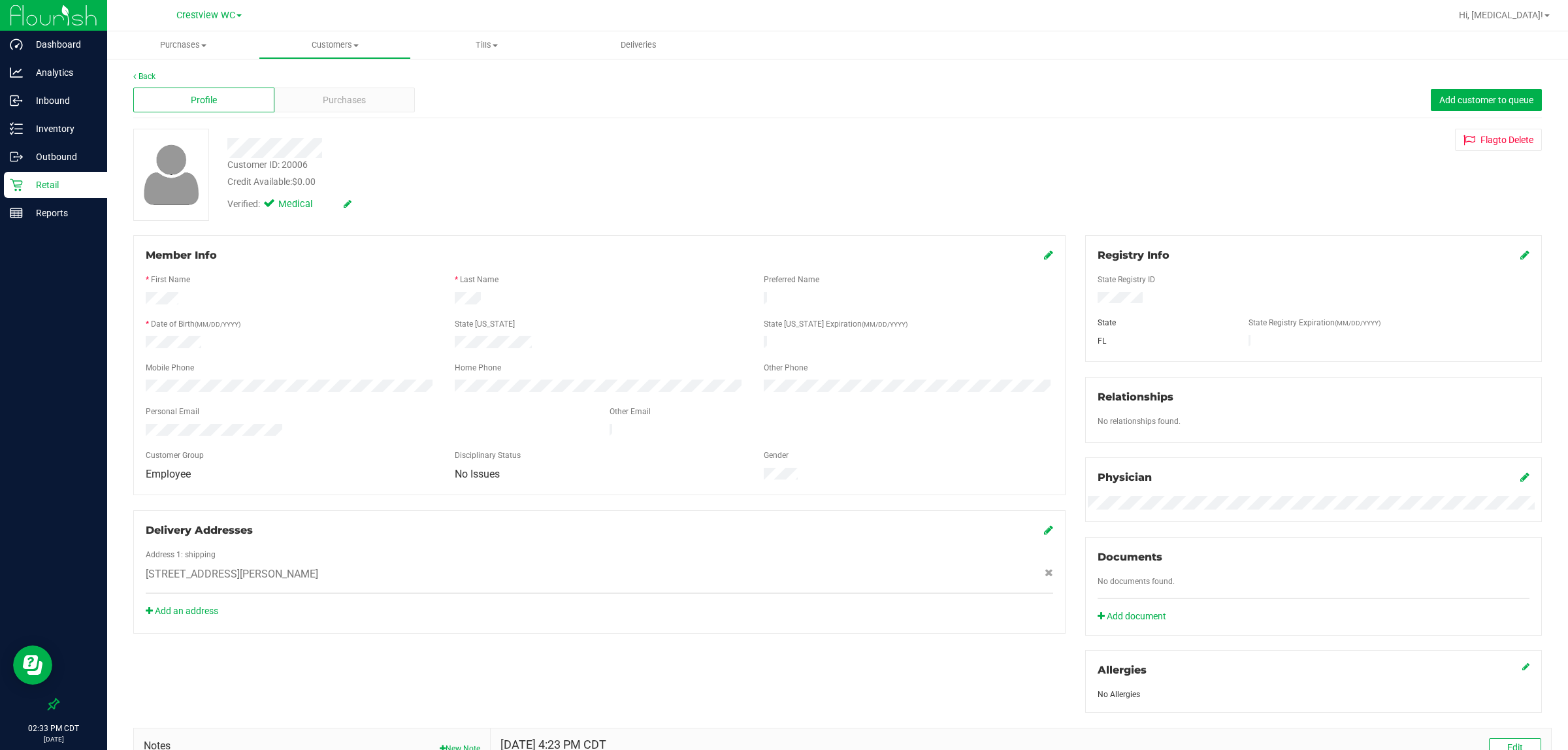
click at [286, 112] on div "Profile Purchases Add customer to queue" at bounding box center [838, 100] width 1409 height 36
click at [286, 102] on div "Purchases" at bounding box center [345, 100] width 141 height 25
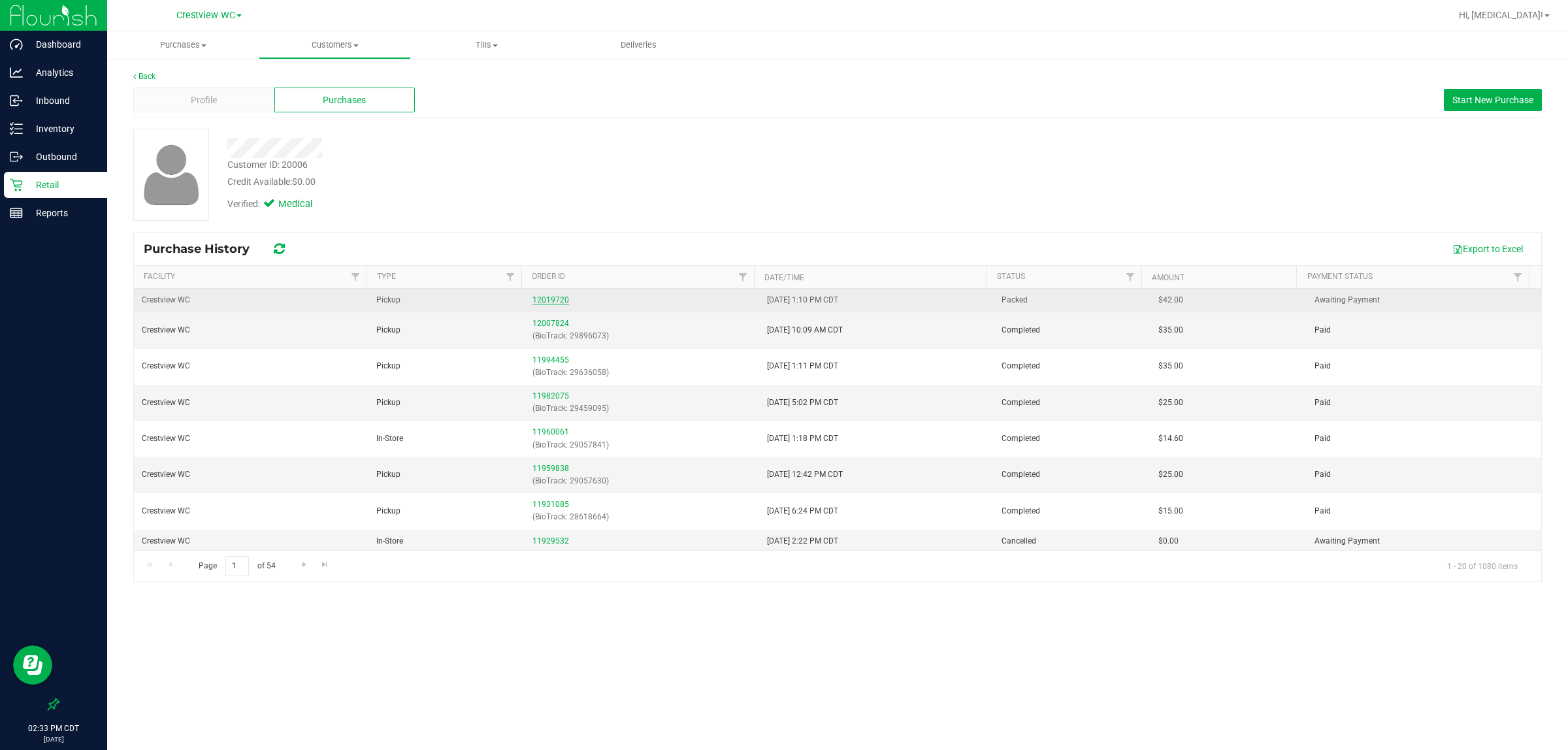
click at [544, 298] on link "12019720" at bounding box center [550, 299] width 37 height 9
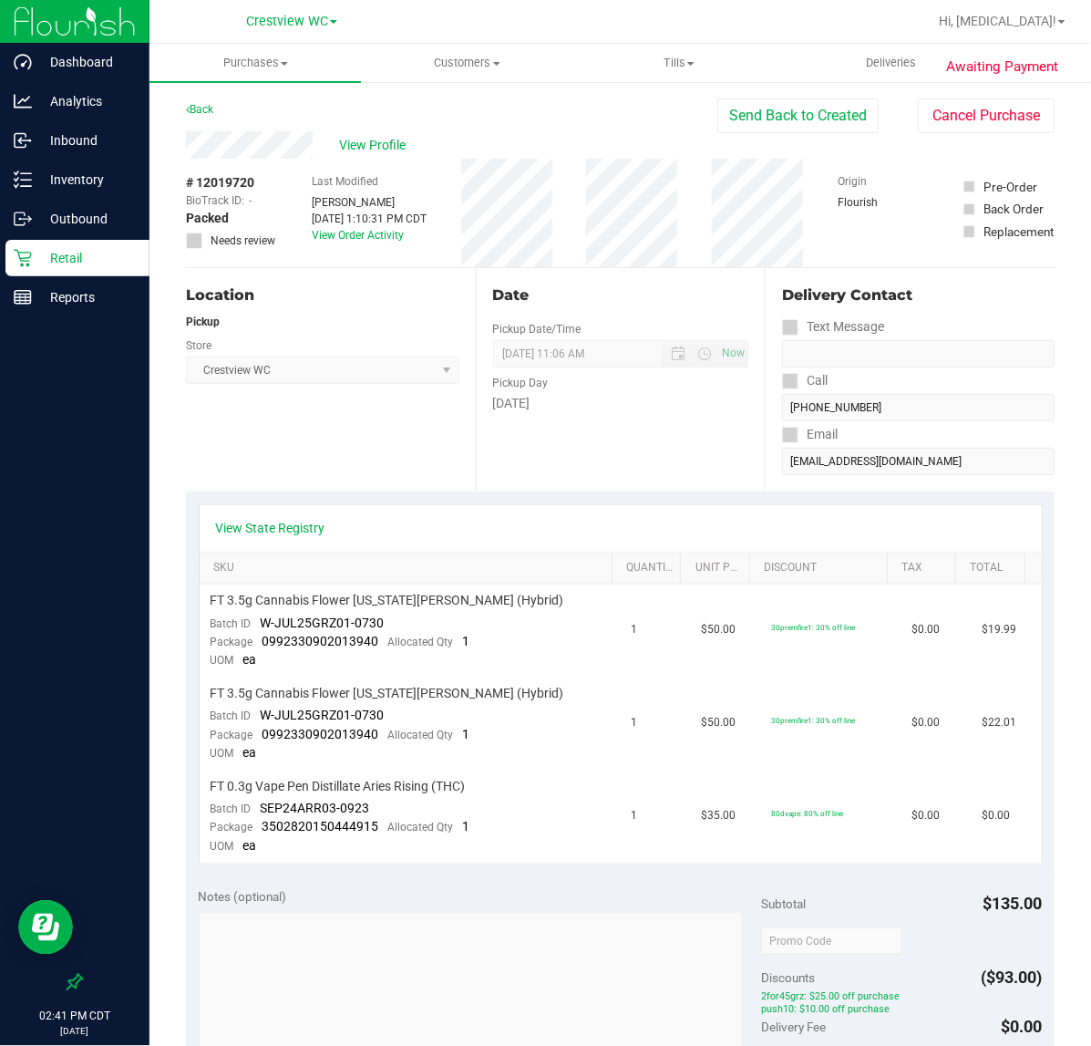
click at [96, 256] on p "Retail" at bounding box center [86, 258] width 109 height 22
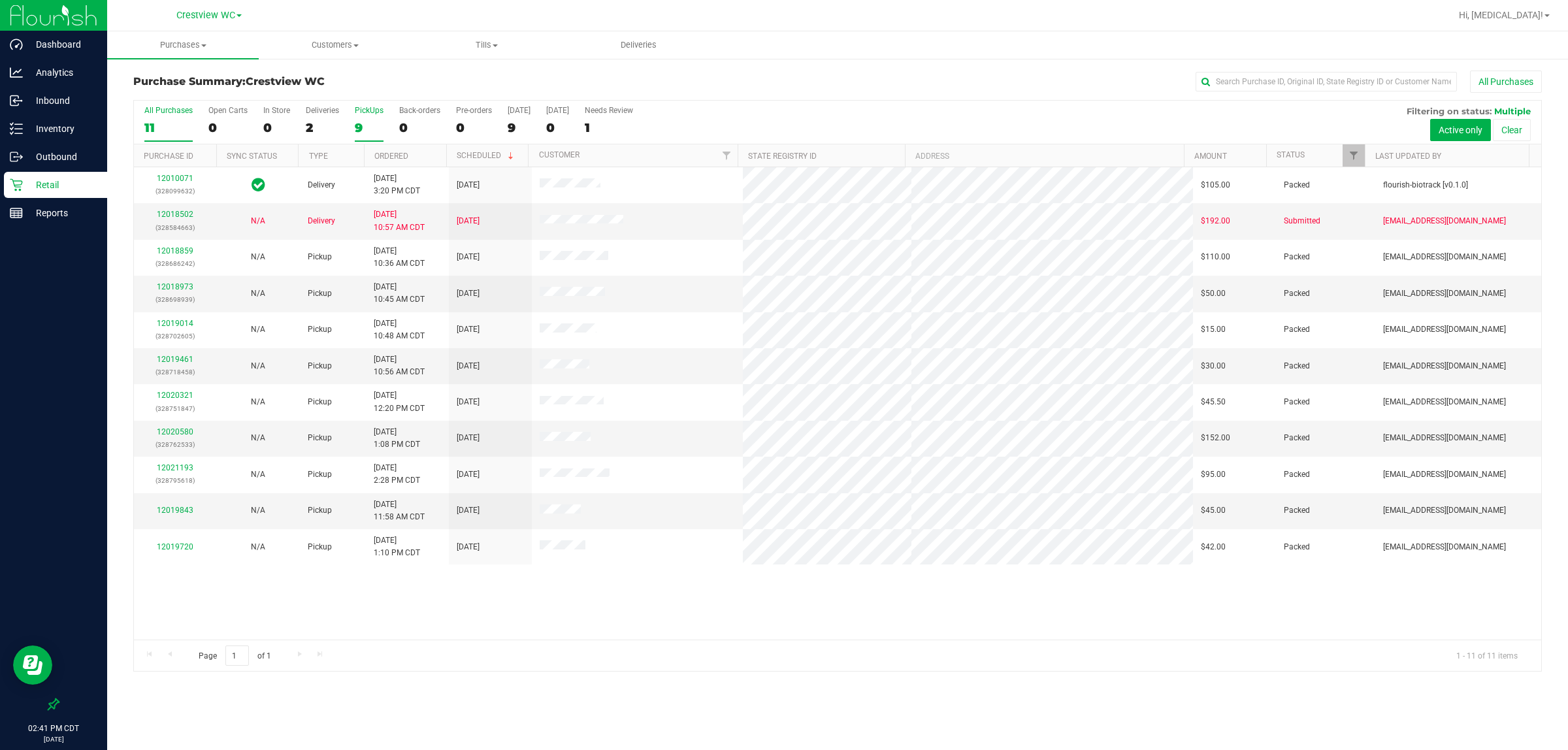
click at [360, 122] on div "9" at bounding box center [369, 128] width 29 height 15
click at [0, 0] on input "PickUps 9" at bounding box center [0, 0] width 0 height 0
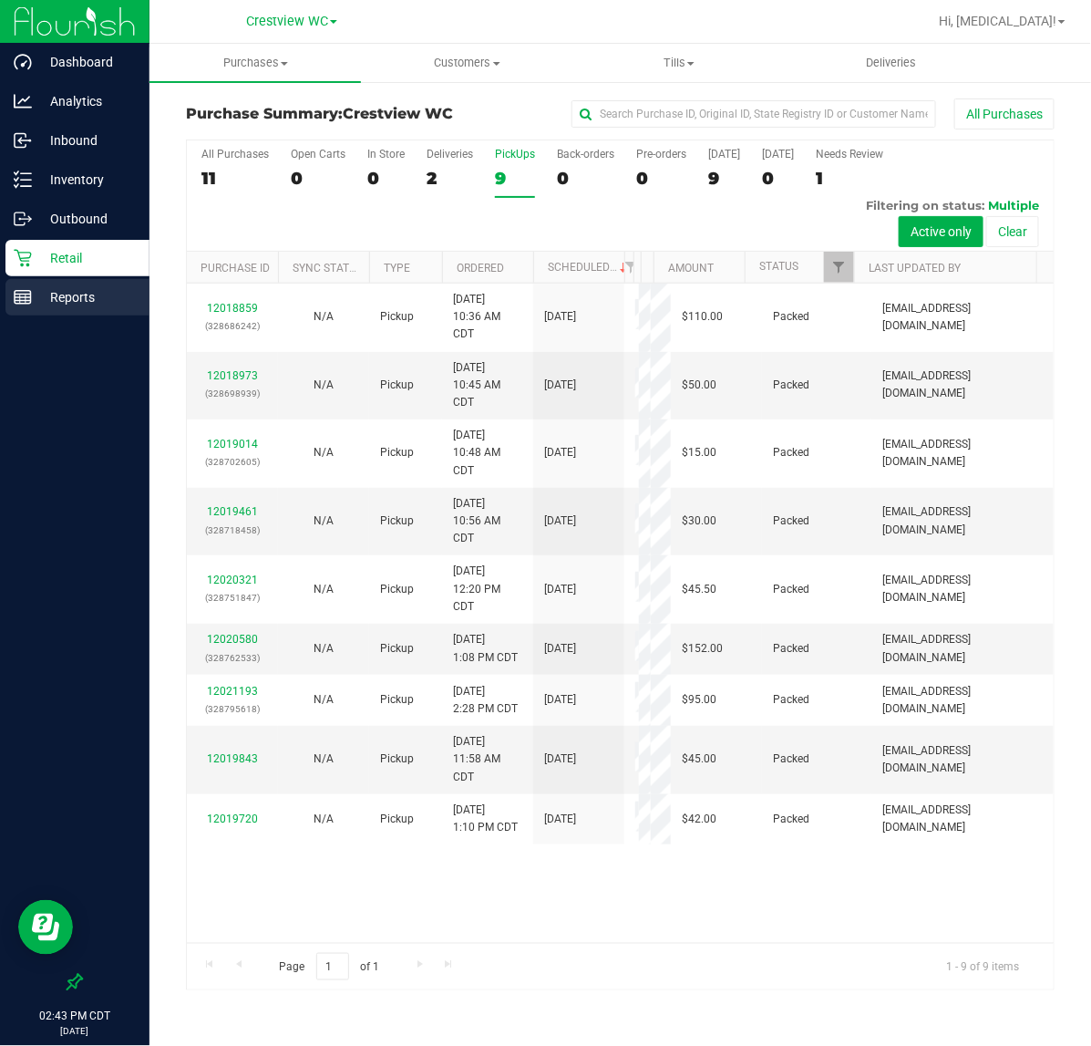
click at [102, 312] on div "Reports" at bounding box center [77, 297] width 144 height 36
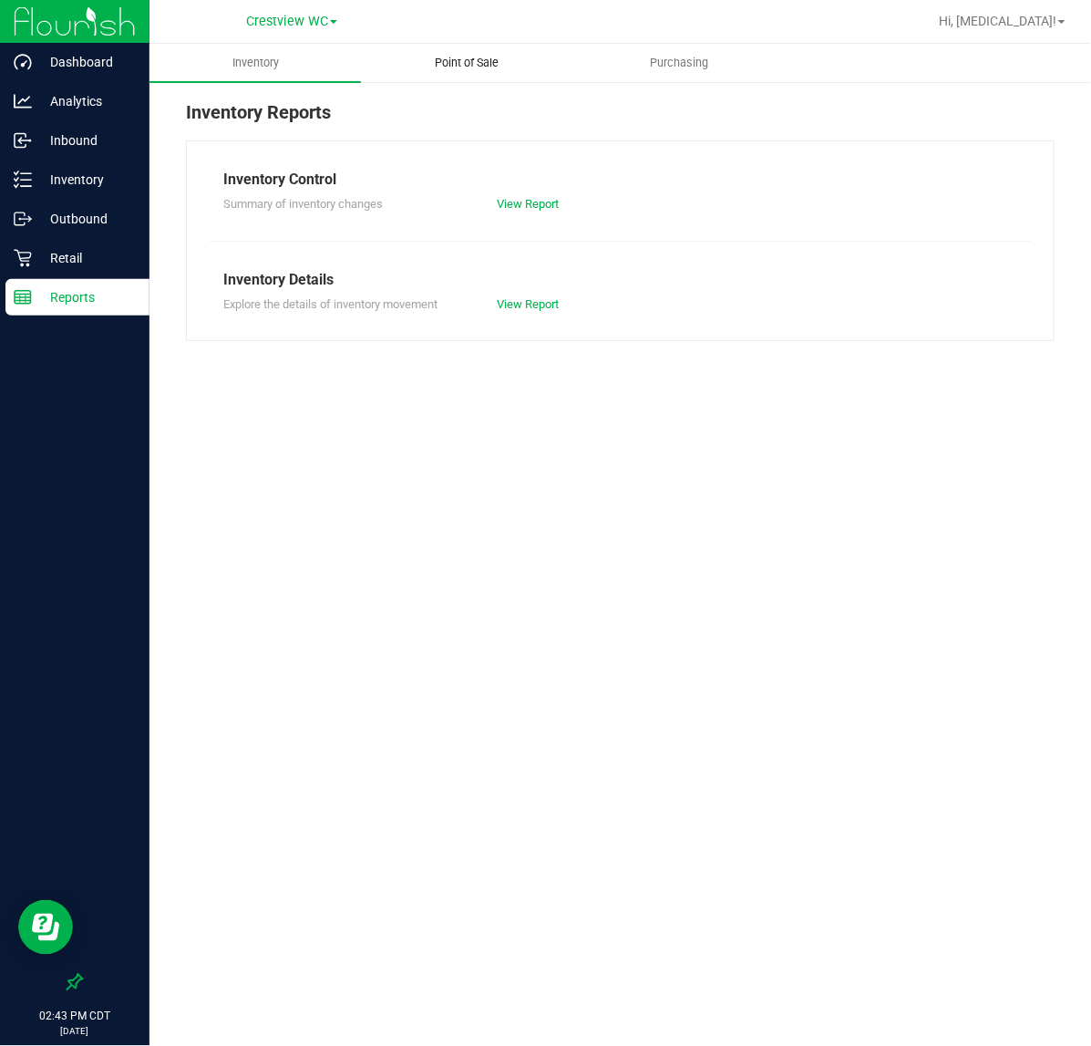
click at [489, 52] on uib-tab-heading "Point of Sale" at bounding box center [467, 63] width 210 height 36
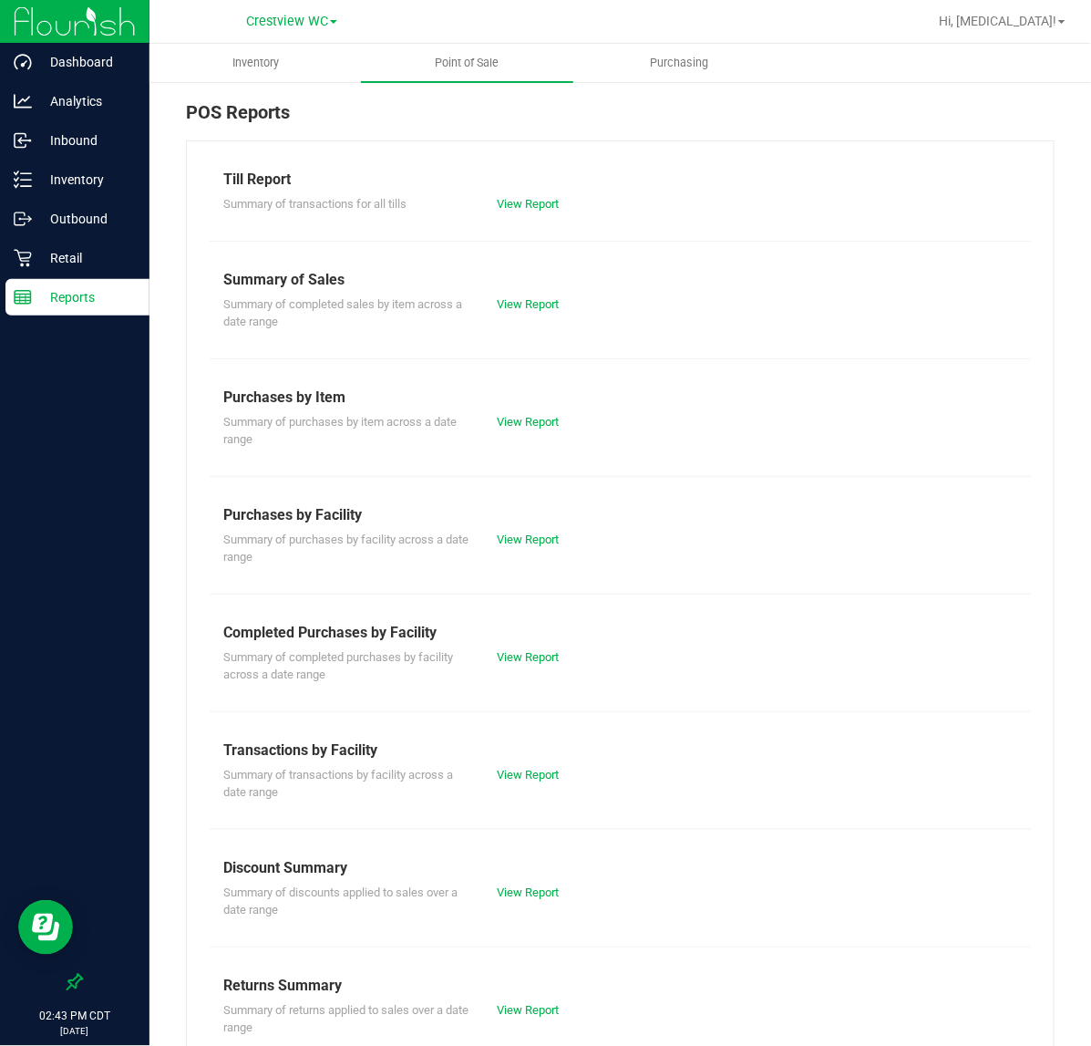
click at [520, 666] on div "View Report" at bounding box center [551, 657] width 137 height 18
click at [527, 652] on link "View Report" at bounding box center [528, 657] width 62 height 14
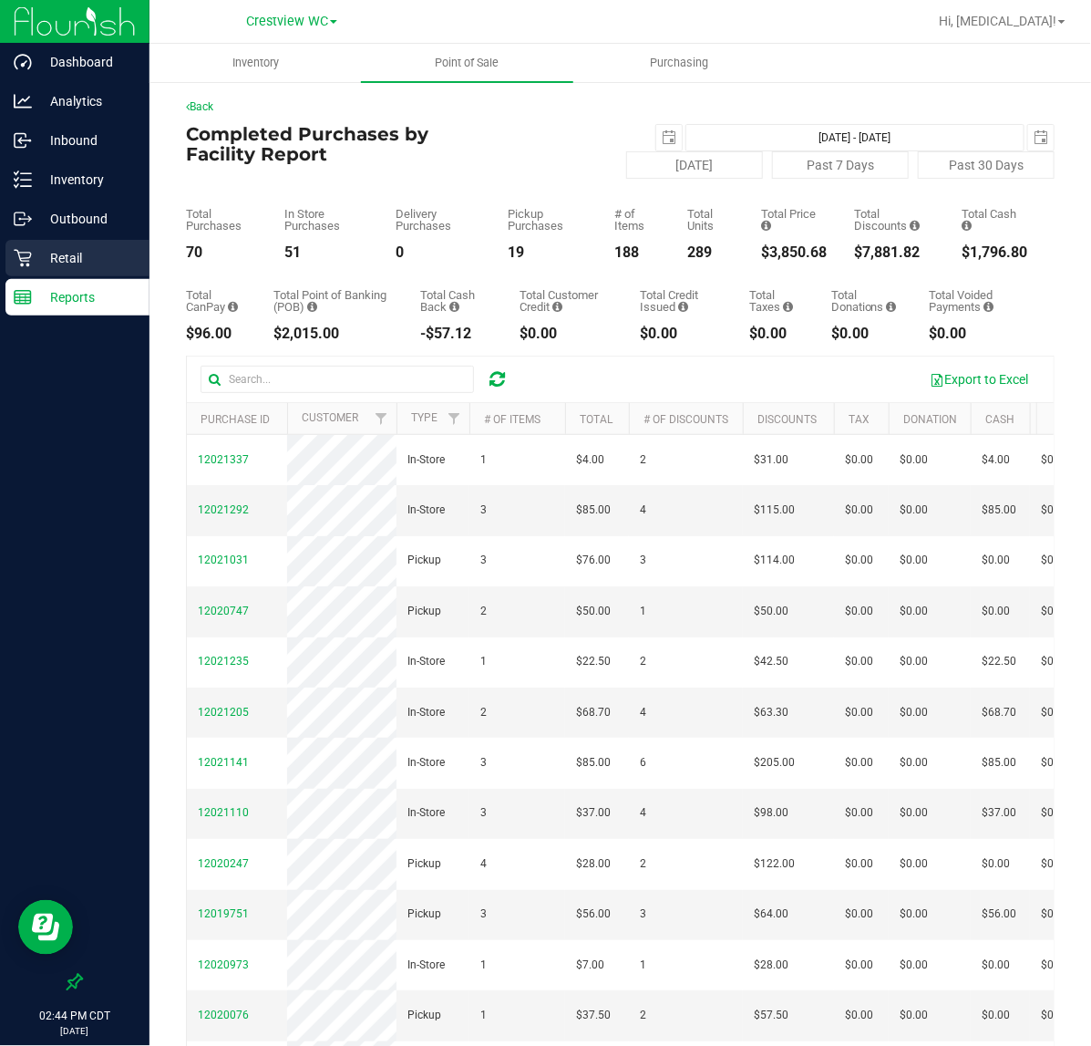
click at [110, 256] on p "Retail" at bounding box center [86, 258] width 109 height 22
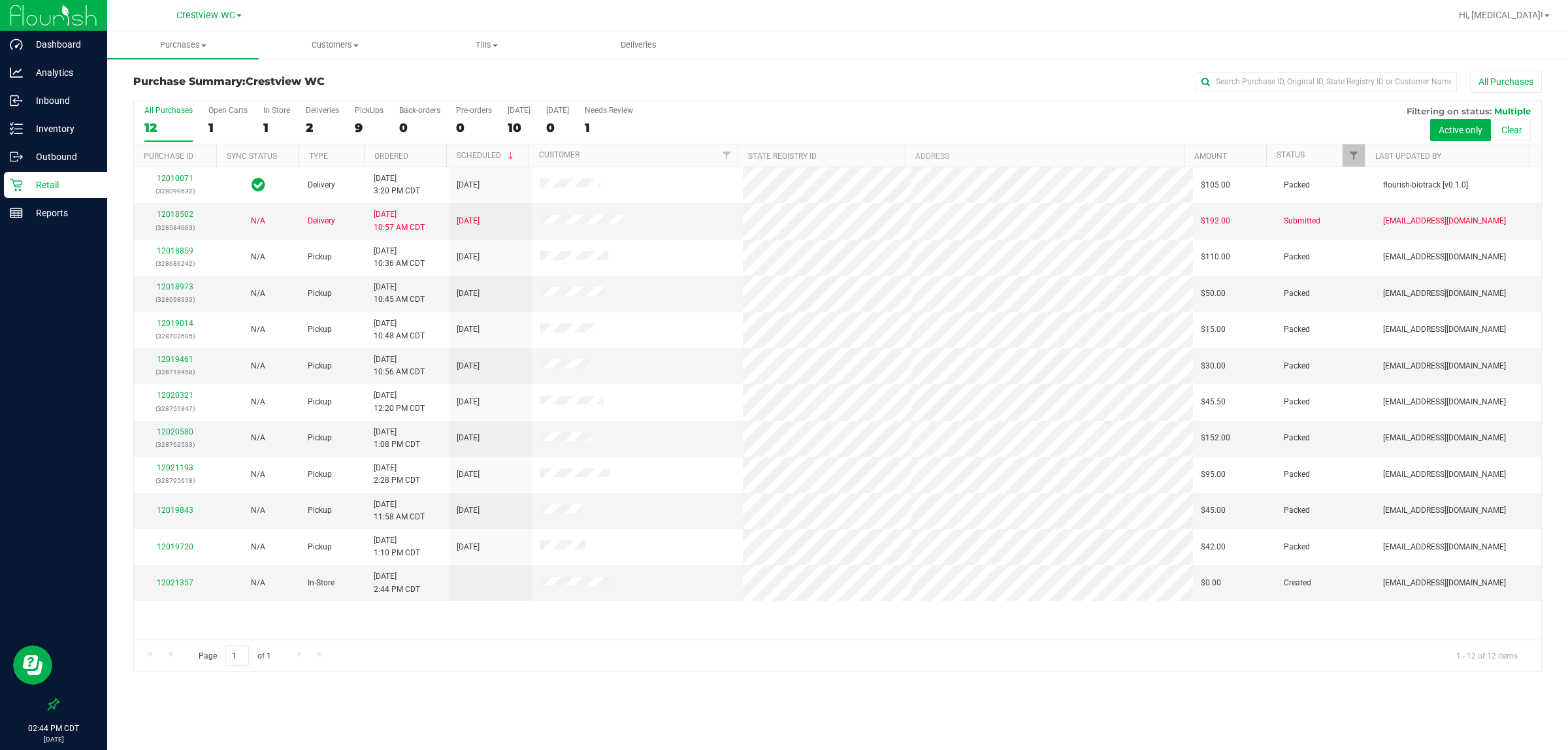
click at [364, 122] on div "9" at bounding box center [369, 128] width 29 height 15
click at [0, 0] on input "PickUps 9" at bounding box center [0, 0] width 0 height 0
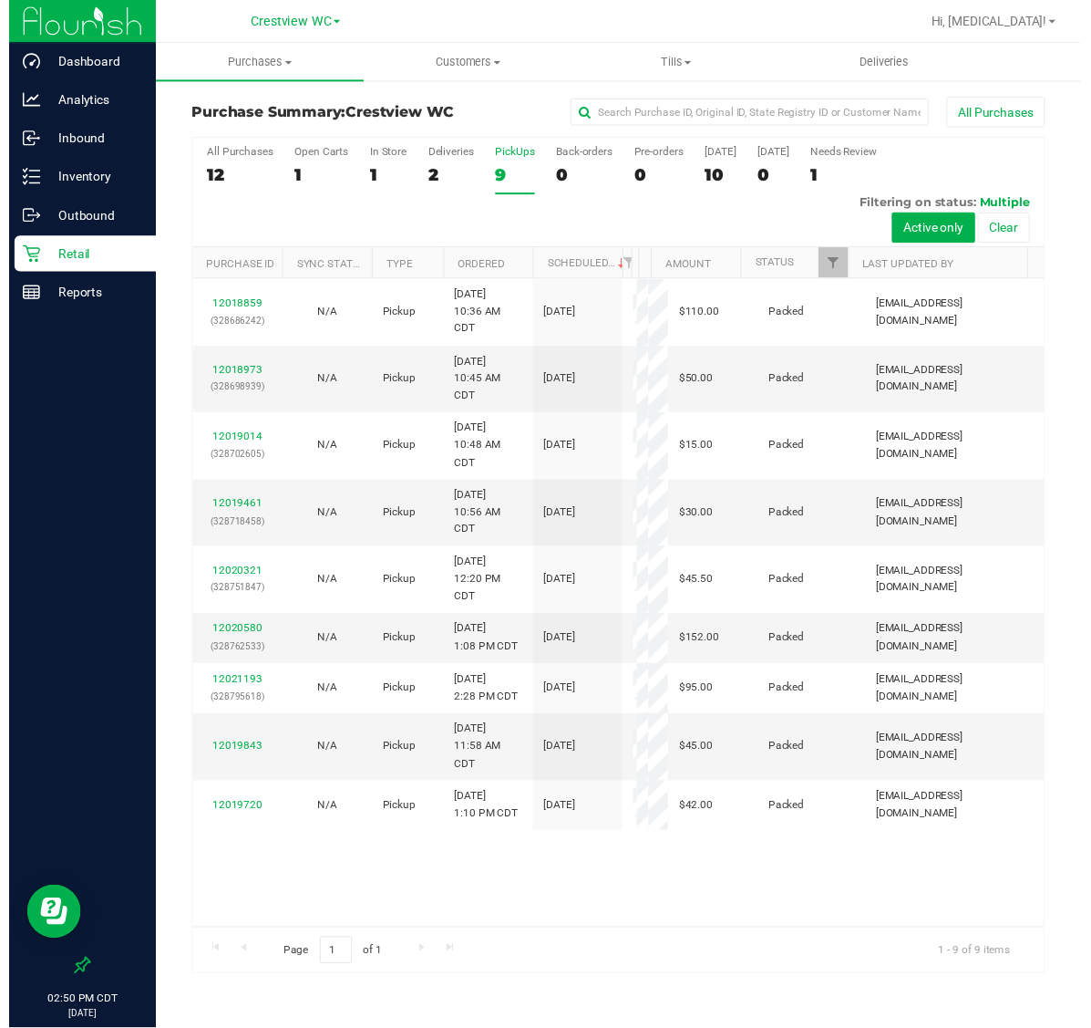
scroll to position [41, 0]
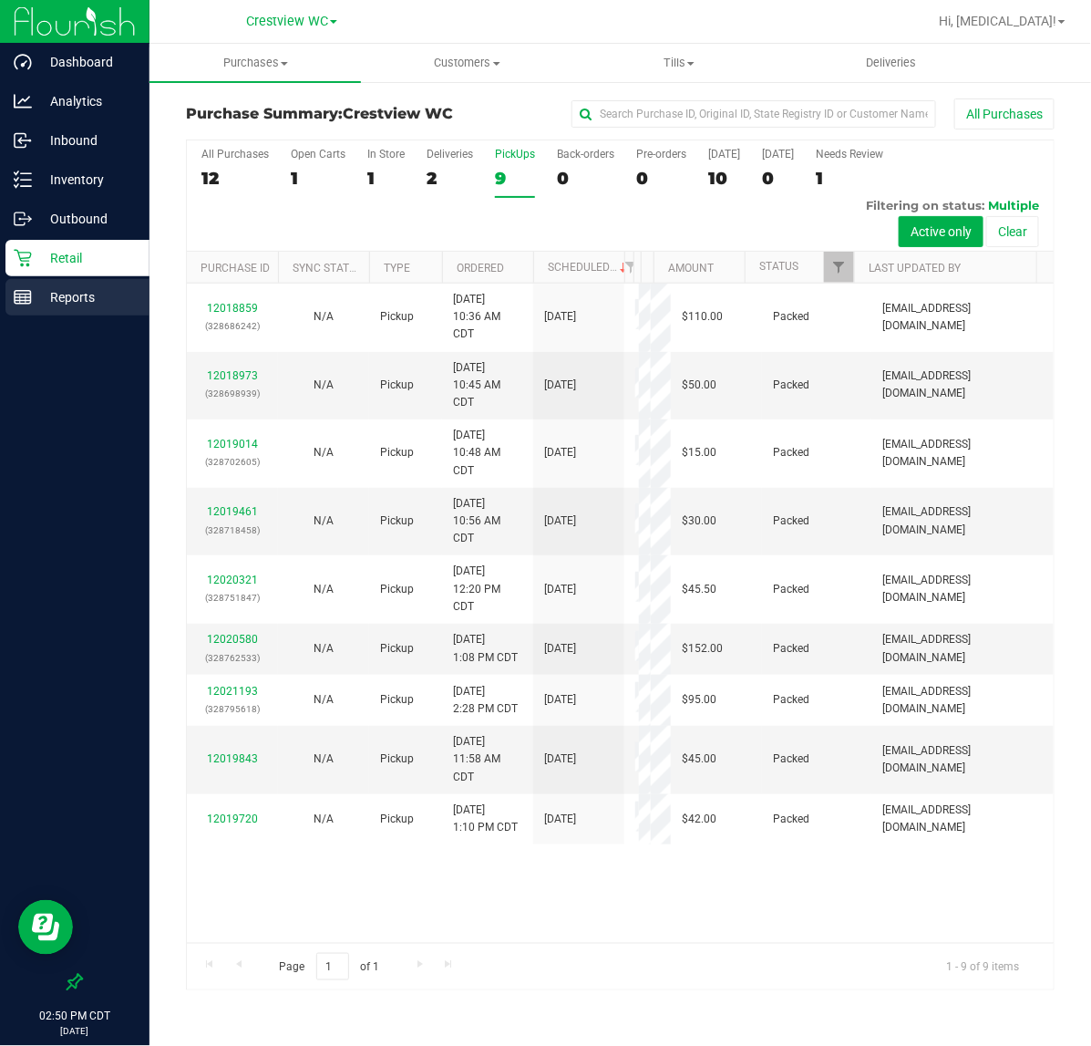
click at [100, 302] on p "Reports" at bounding box center [86, 297] width 109 height 22
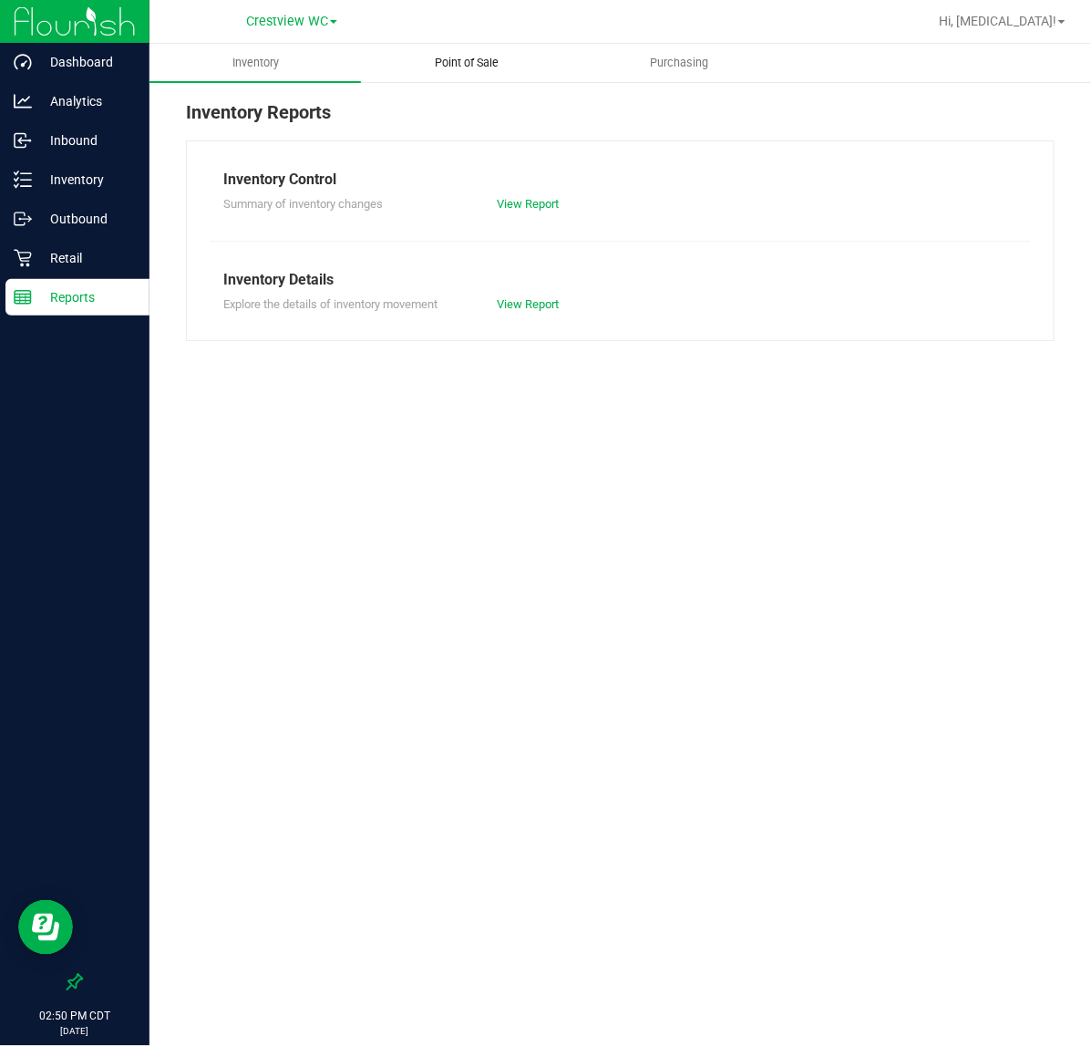
click at [461, 67] on span "Point of Sale" at bounding box center [467, 63] width 113 height 16
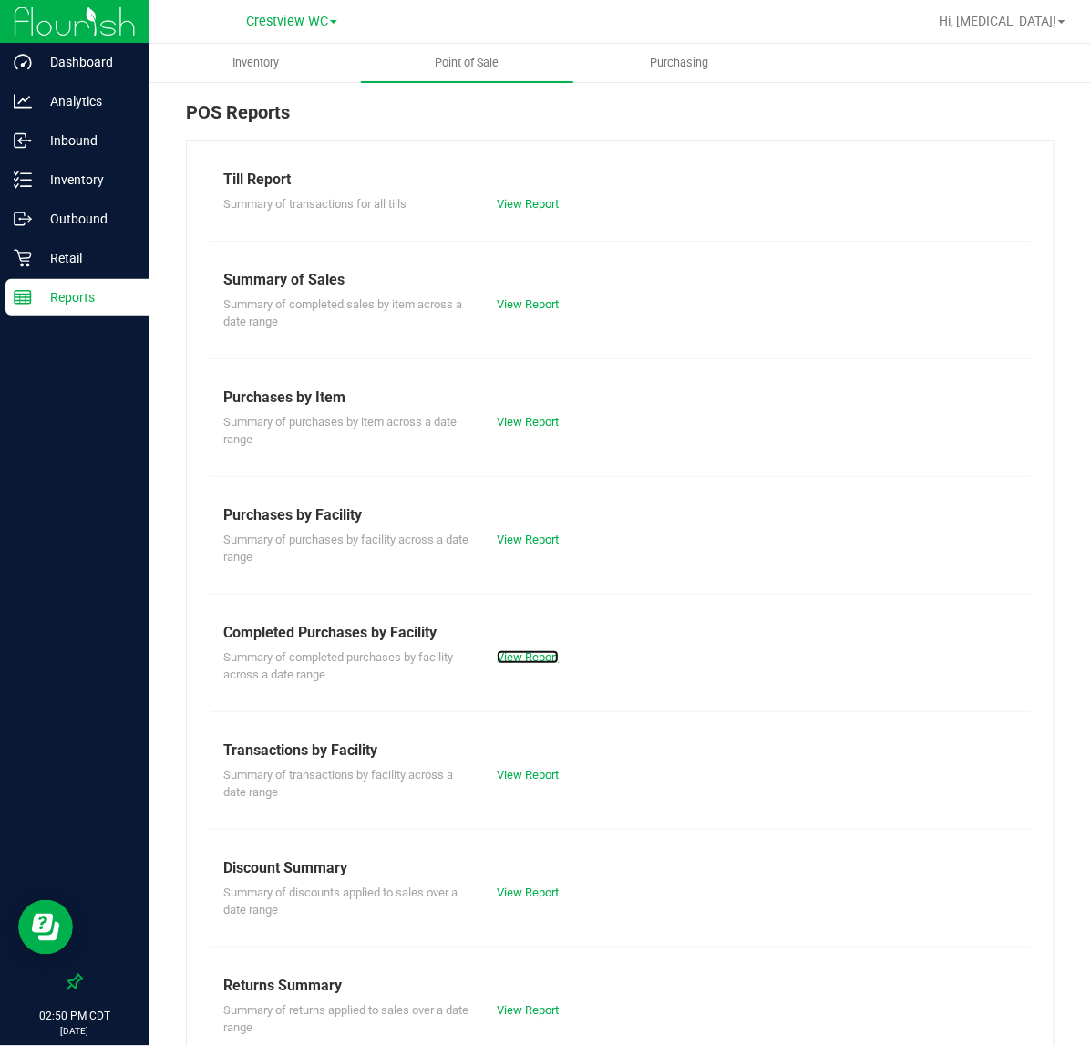
click at [553, 655] on link "View Report" at bounding box center [528, 657] width 62 height 14
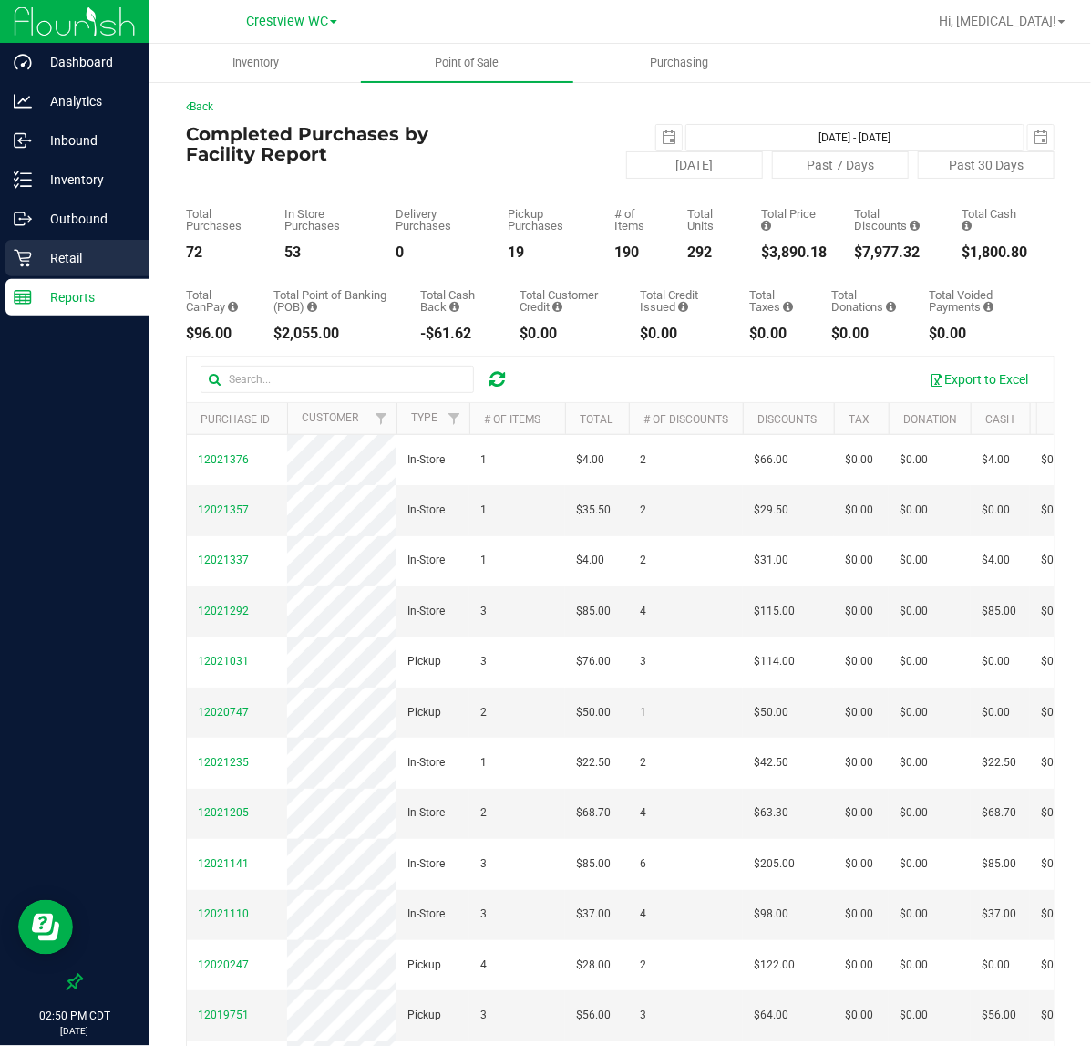
click at [71, 266] on p "Retail" at bounding box center [86, 258] width 109 height 22
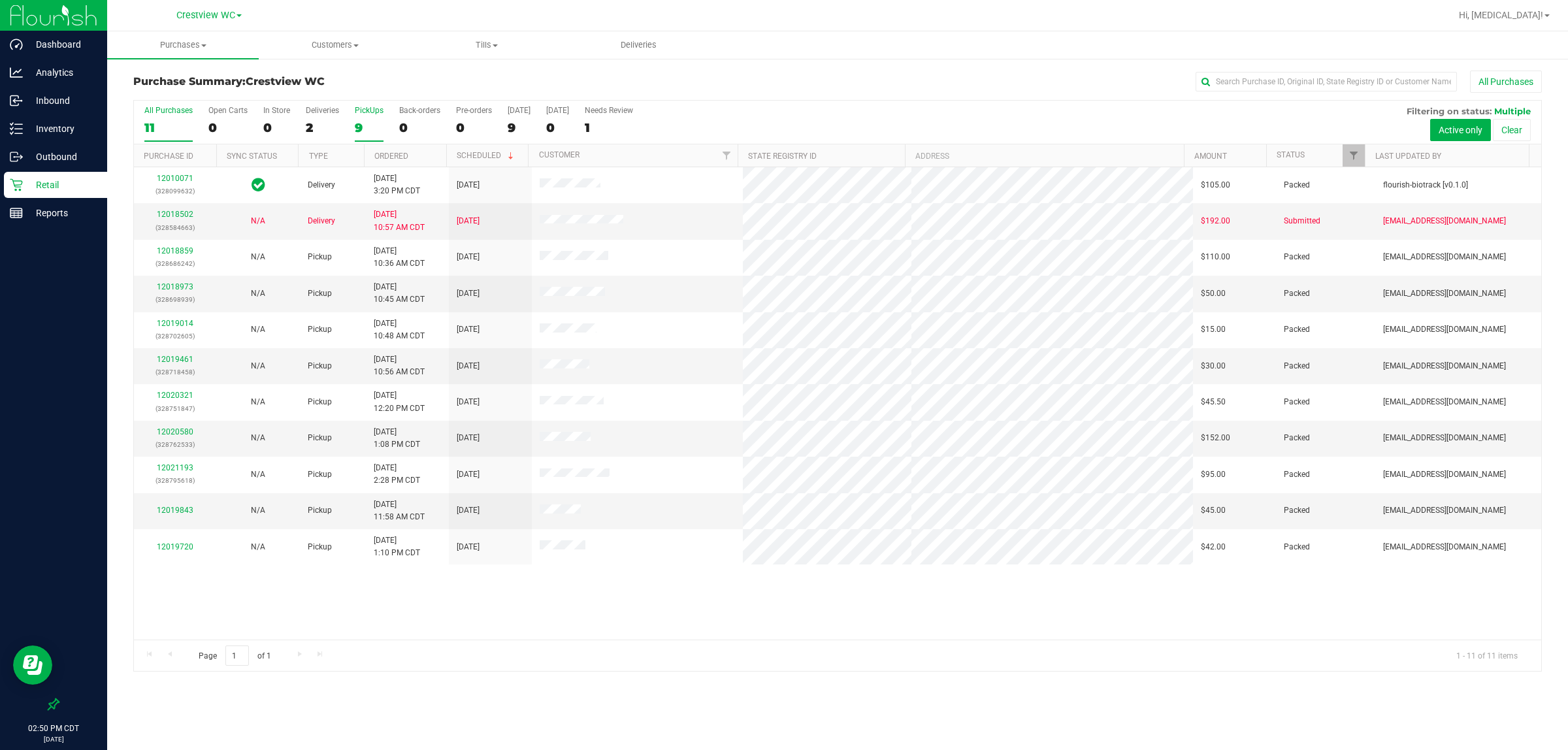
click at [367, 113] on div "PickUps" at bounding box center [369, 110] width 29 height 9
click at [0, 0] on input "PickUps 9" at bounding box center [0, 0] width 0 height 0
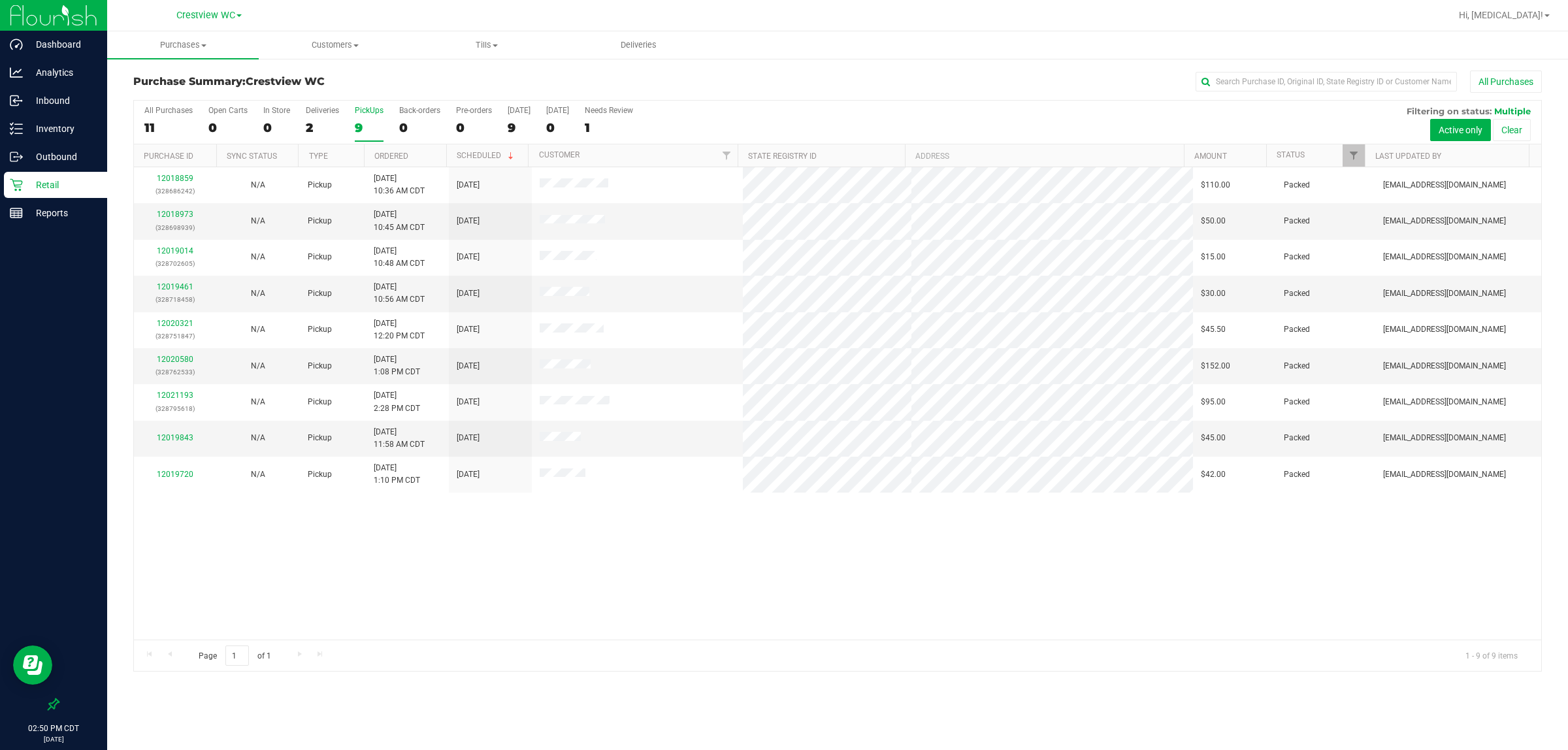
drag, startPoint x: 1011, startPoint y: 565, endPoint x: 1034, endPoint y: 514, distance: 55.9
click at [782, 565] on div "12018859 (328686242) N/A Pickup [DATE] 10:36 AM CDT 9/28/2025 $110.00 Packed [E…" at bounding box center [838, 403] width 1407 height 472
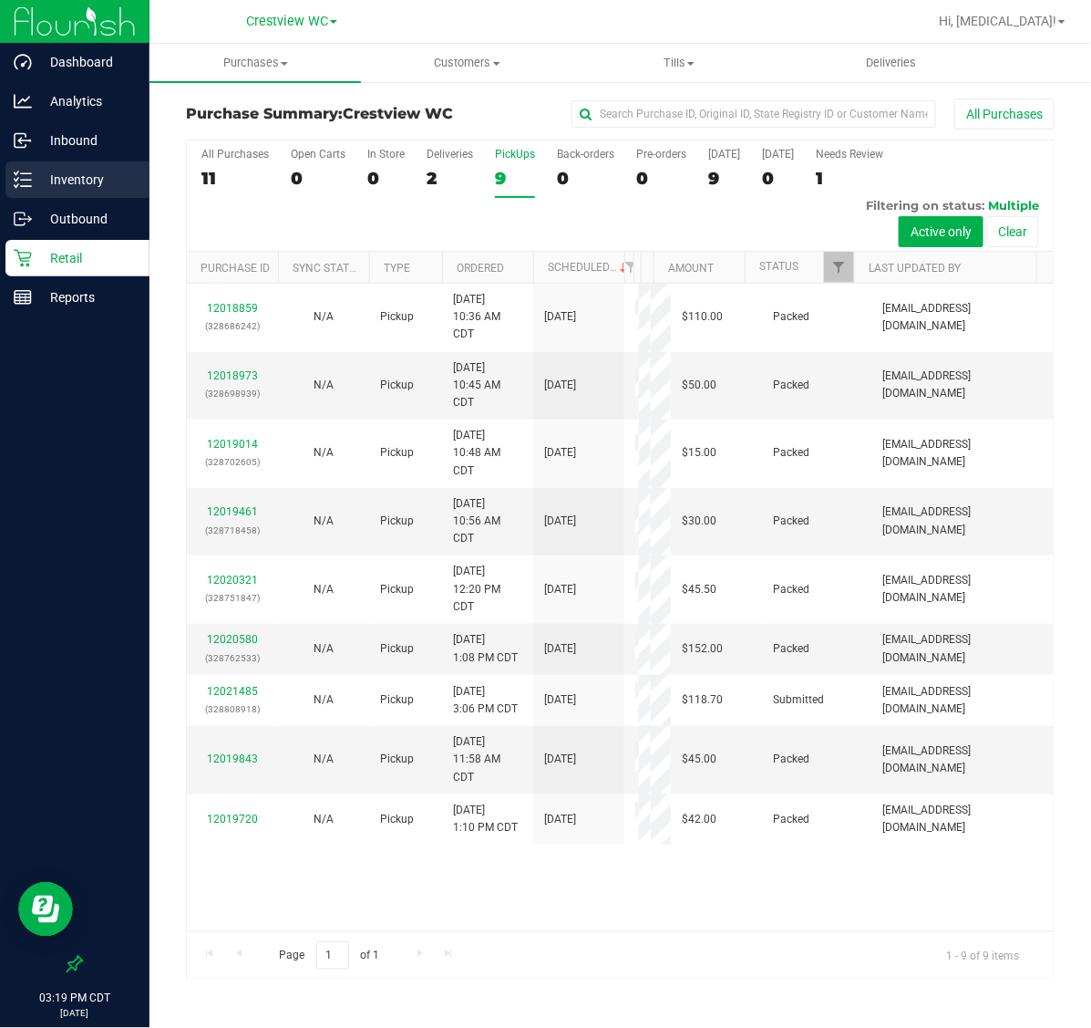
click at [94, 169] on p "Inventory" at bounding box center [86, 180] width 109 height 22
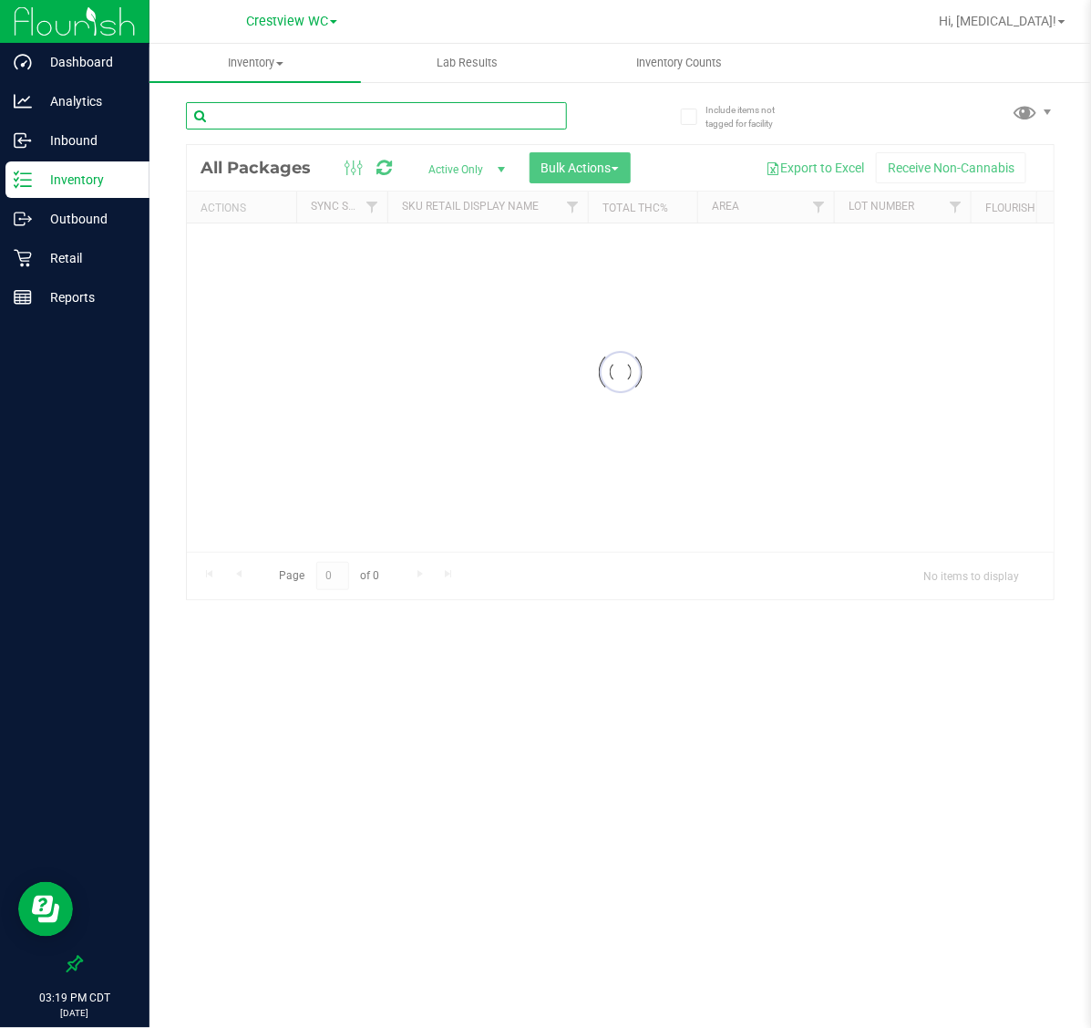
click at [306, 126] on input "text" at bounding box center [376, 115] width 381 height 27
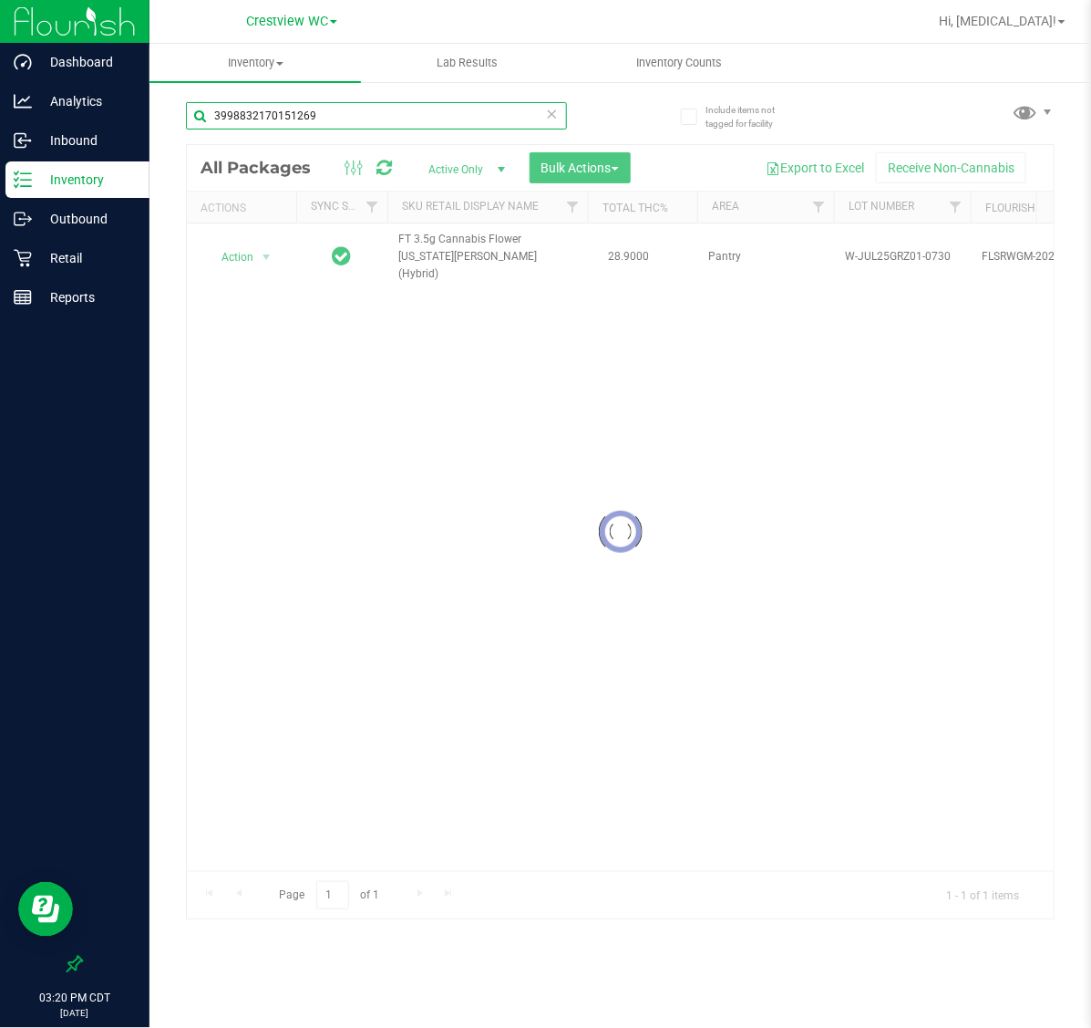
type input "3998832170151269"
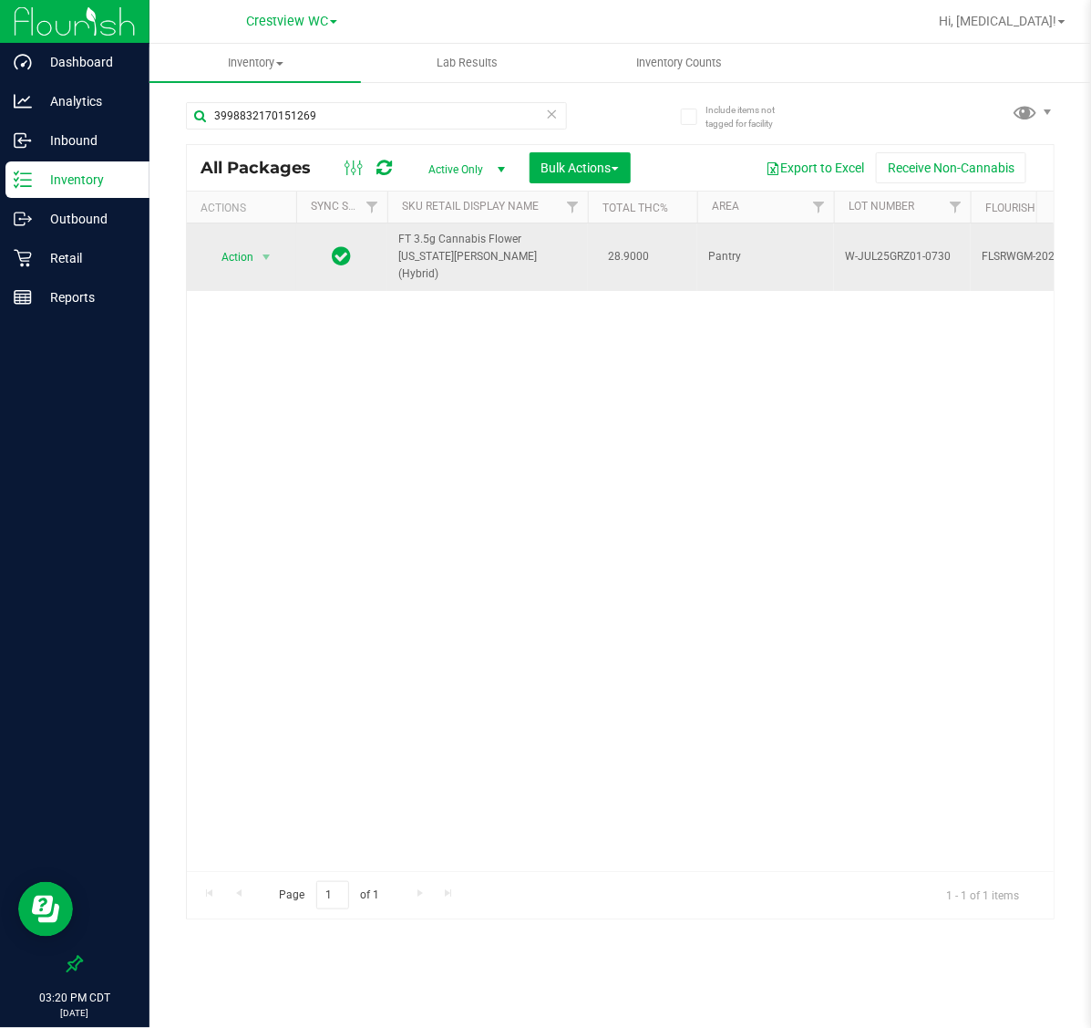
click at [230, 262] on td "Action Action Edit attributes Global inventory Locate package Package audit log…" at bounding box center [241, 256] width 109 height 67
click at [233, 253] on span "Action" at bounding box center [229, 257] width 49 height 26
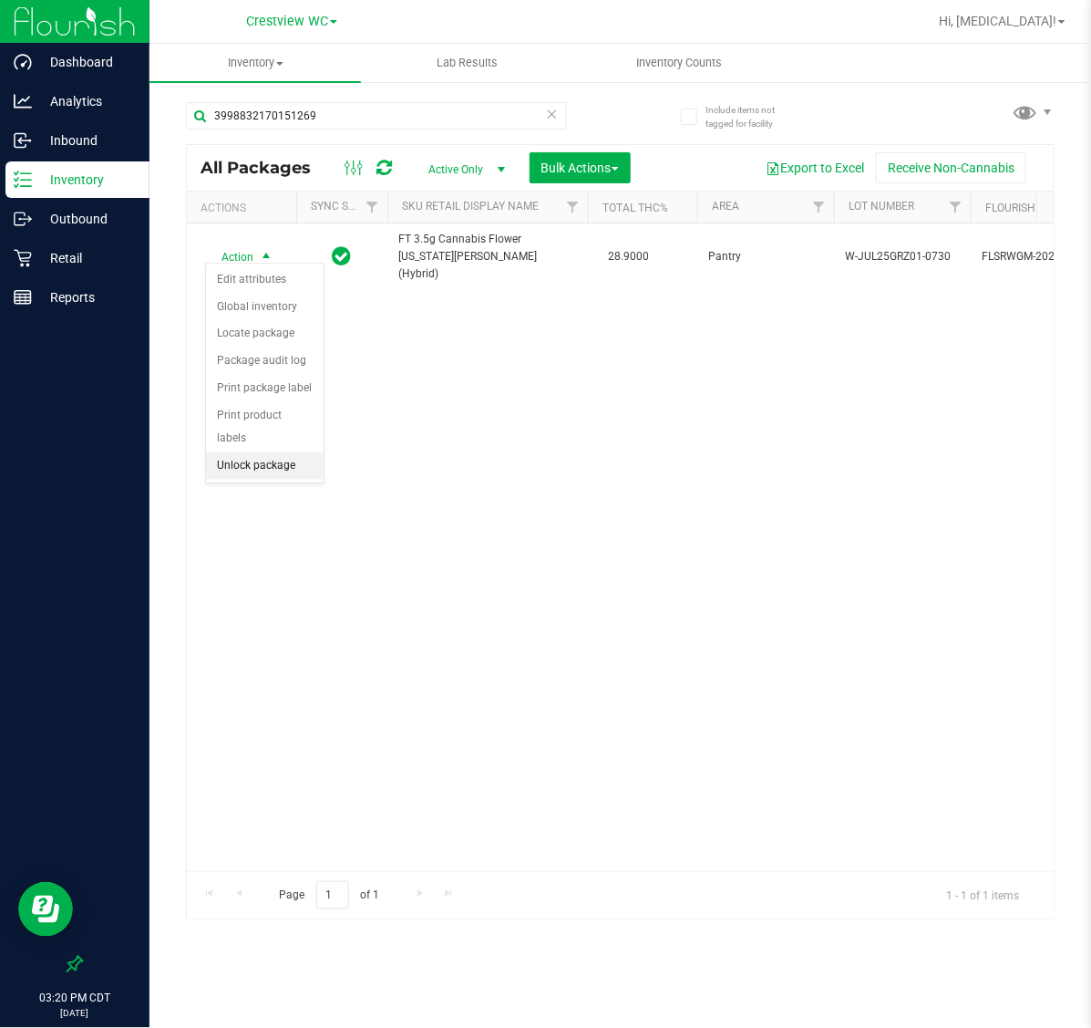
click at [255, 452] on li "Unlock package" at bounding box center [265, 465] width 118 height 27
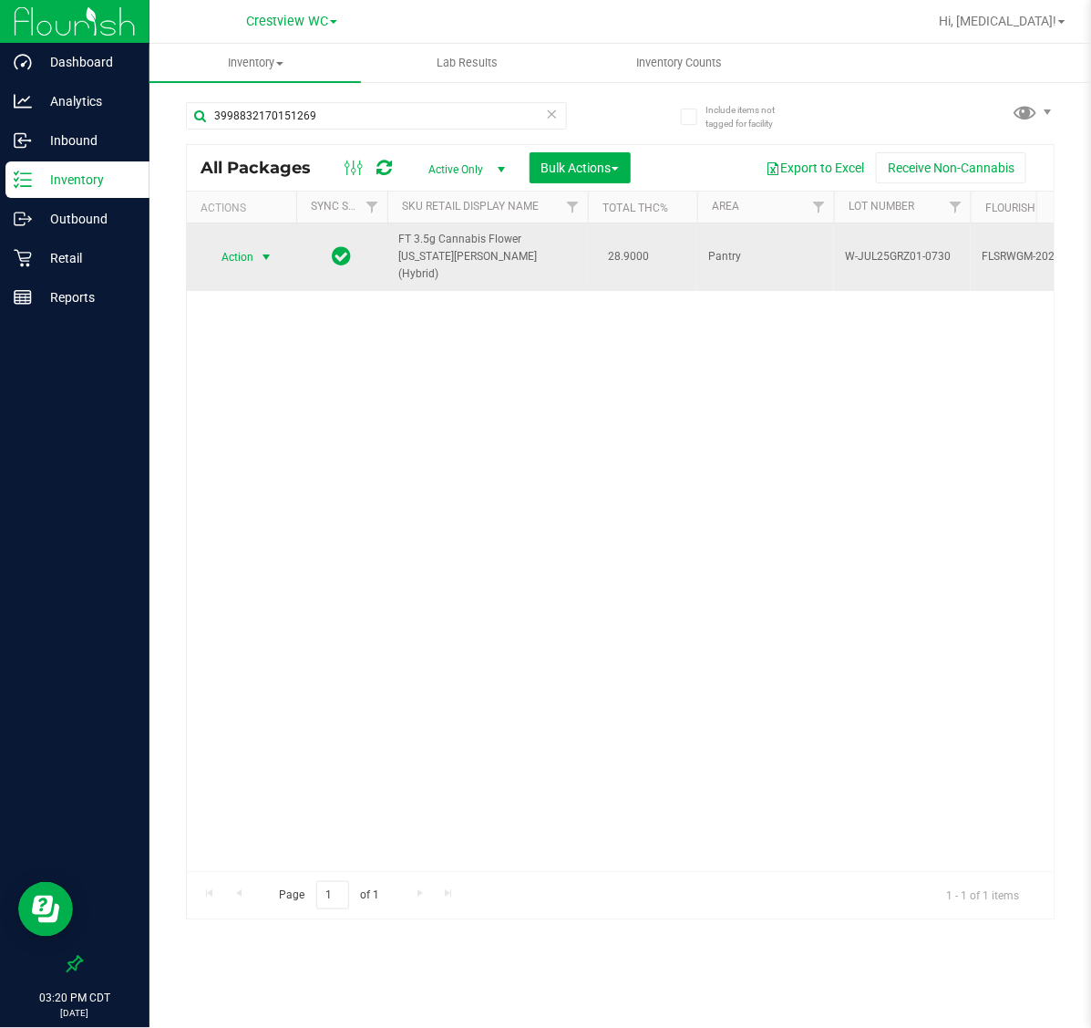
click at [256, 246] on span "select" at bounding box center [266, 257] width 23 height 26
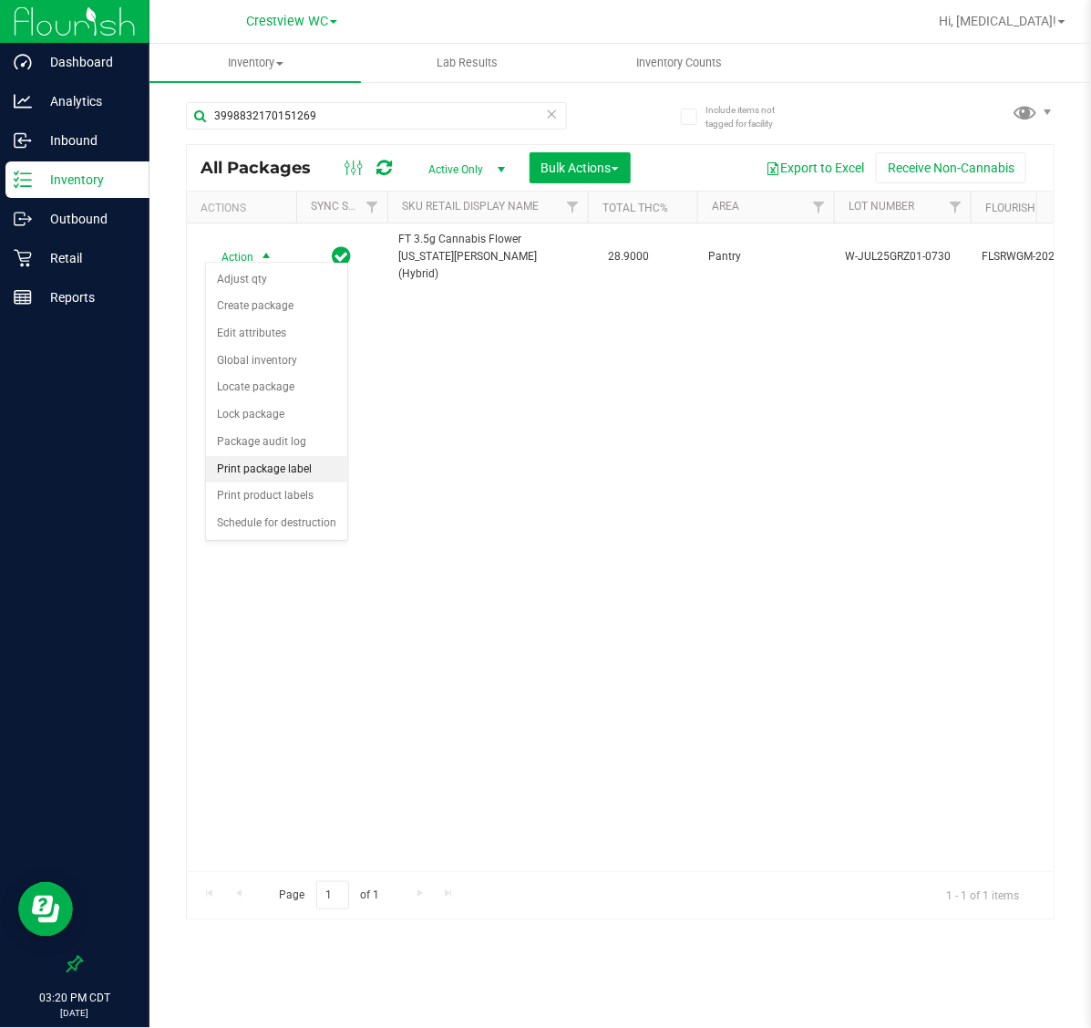
click at [266, 475] on li "Print package label" at bounding box center [276, 469] width 141 height 27
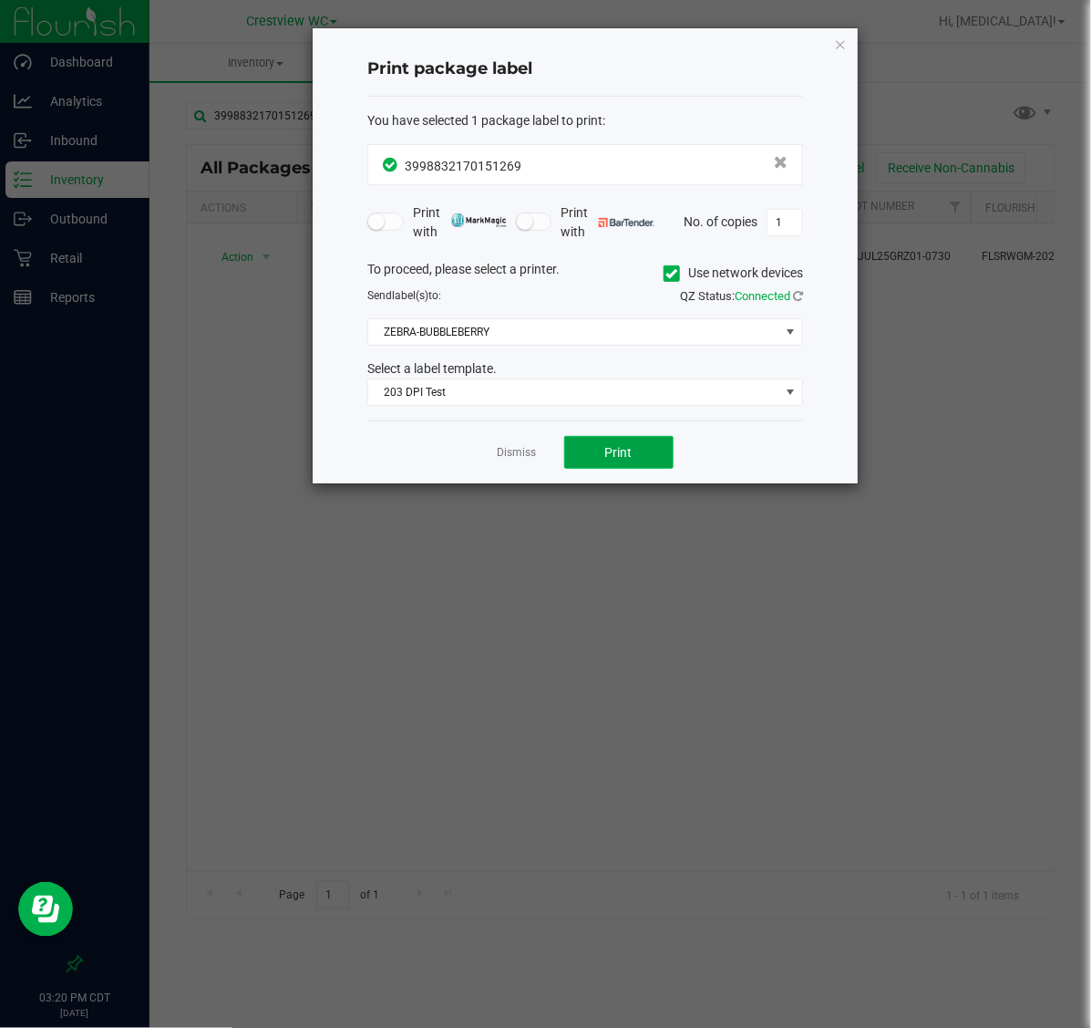
click at [625, 448] on span "Print" at bounding box center [618, 452] width 27 height 15
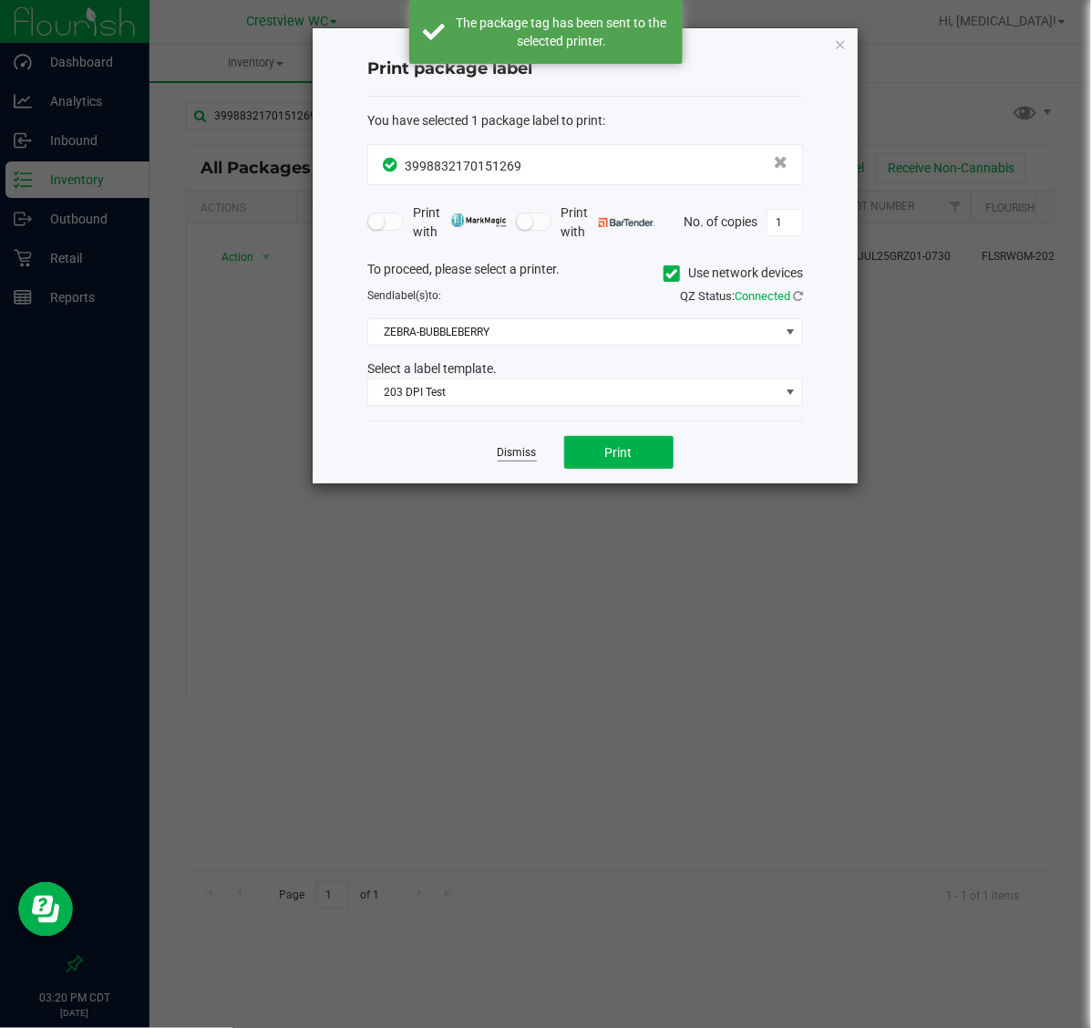
click at [508, 454] on link "Dismiss" at bounding box center [517, 453] width 39 height 16
